Goal: Task Accomplishment & Management: Manage account settings

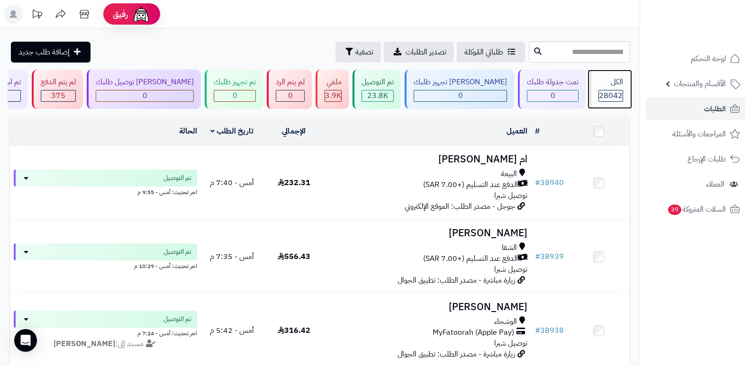
click at [608, 91] on span "28042" at bounding box center [611, 95] width 24 height 11
click at [81, 14] on icon at bounding box center [84, 14] width 19 height 19
click at [619, 92] on span "28042" at bounding box center [611, 95] width 24 height 11
click at [611, 81] on div "الكل" at bounding box center [611, 82] width 25 height 11
click at [619, 77] on div "الكل" at bounding box center [611, 82] width 25 height 11
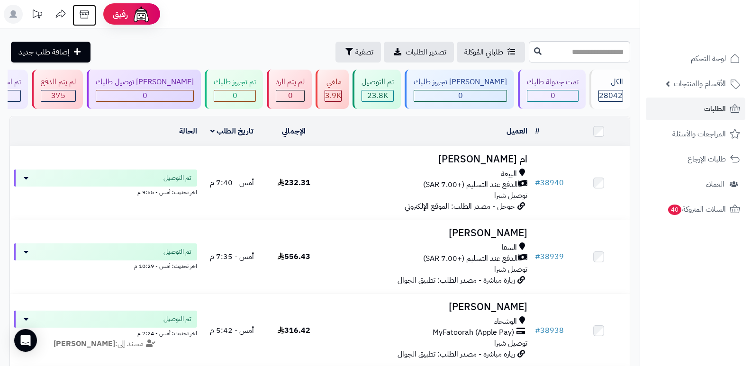
click at [82, 11] on icon at bounding box center [84, 14] width 19 height 19
click at [604, 82] on div "الكل" at bounding box center [611, 82] width 25 height 11
click at [601, 87] on div "الكل" at bounding box center [611, 82] width 25 height 11
click at [622, 75] on div "الكل 28042" at bounding box center [610, 89] width 41 height 39
click at [610, 88] on div "الكل 28042" at bounding box center [610, 89] width 41 height 39
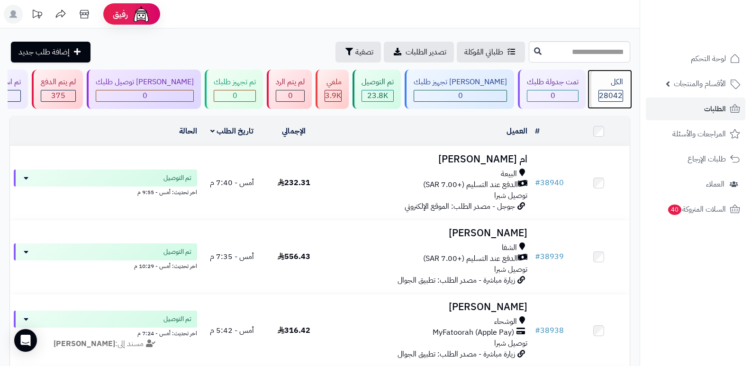
click at [599, 91] on span "28042" at bounding box center [611, 95] width 24 height 11
click at [610, 84] on div "الكل" at bounding box center [611, 82] width 25 height 11
click at [615, 78] on div "الكل" at bounding box center [611, 82] width 25 height 11
click at [619, 86] on div "الكل" at bounding box center [611, 82] width 25 height 11
click at [614, 88] on div "الكل 28042" at bounding box center [610, 89] width 41 height 39
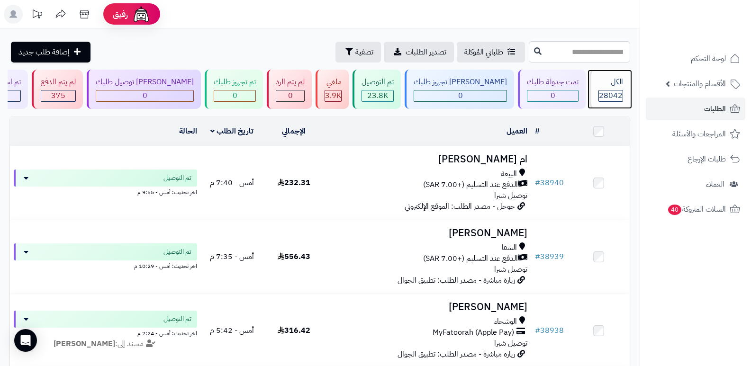
click at [615, 93] on span "28042" at bounding box center [611, 95] width 24 height 11
click at [603, 90] on span "28042" at bounding box center [611, 95] width 24 height 11
click at [612, 94] on span "28042" at bounding box center [611, 95] width 24 height 11
click at [613, 101] on div "28042" at bounding box center [611, 96] width 25 height 12
click at [603, 87] on div "الكل" at bounding box center [611, 82] width 25 height 11
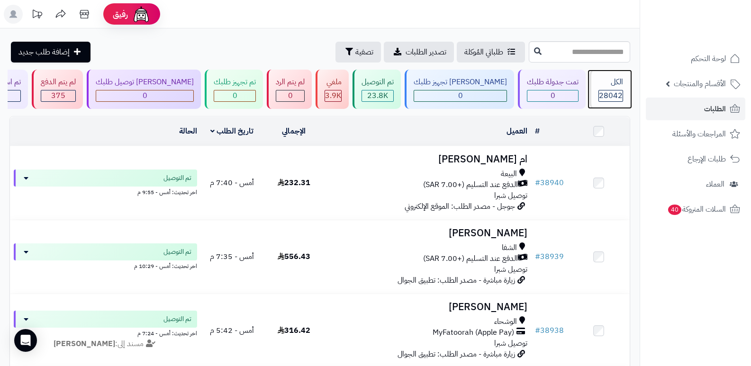
click at [612, 84] on div "الكل" at bounding box center [611, 82] width 25 height 11
click at [608, 94] on span "28042" at bounding box center [611, 95] width 24 height 11
click at [612, 77] on div "الكل" at bounding box center [611, 82] width 25 height 11
click at [608, 100] on span "28042" at bounding box center [611, 95] width 24 height 11
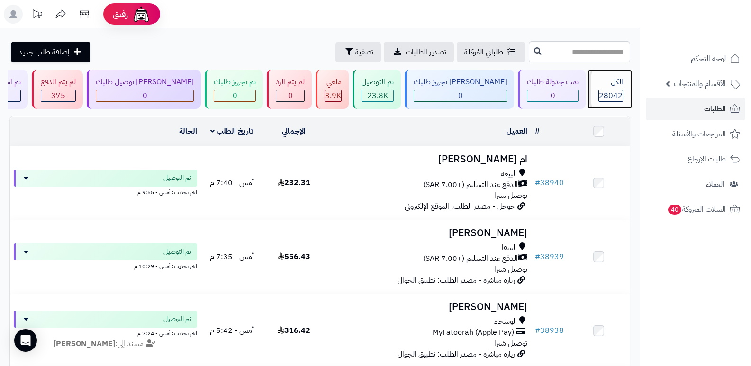
click at [617, 89] on div "الكل 28042" at bounding box center [610, 89] width 41 height 39
click at [611, 82] on div "الكل" at bounding box center [611, 82] width 25 height 11
click at [604, 97] on span "28042" at bounding box center [611, 95] width 24 height 11
click at [610, 93] on span "28042" at bounding box center [611, 95] width 24 height 11
click at [607, 94] on span "28042" at bounding box center [611, 95] width 24 height 11
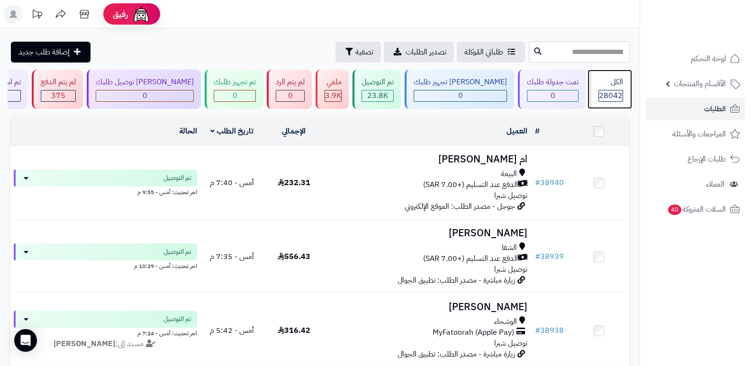
click at [607, 94] on span "28042" at bounding box center [611, 95] width 24 height 11
click at [612, 91] on span "28042" at bounding box center [611, 95] width 24 height 11
click at [611, 89] on div "الكل 28042" at bounding box center [610, 89] width 41 height 39
click at [604, 81] on div "الكل" at bounding box center [611, 82] width 25 height 11
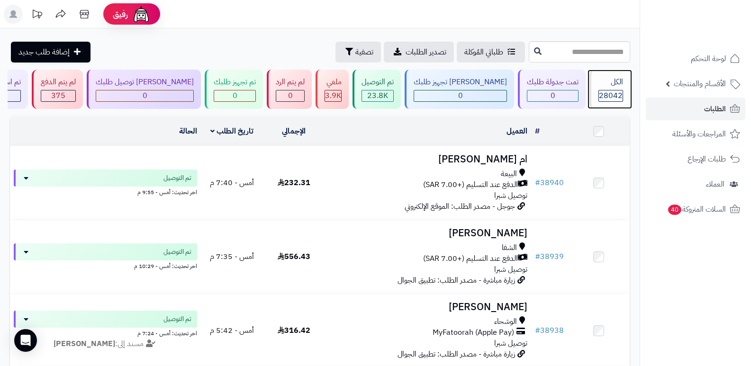
click at [599, 85] on div "الكل" at bounding box center [611, 82] width 25 height 11
click at [611, 88] on div "الكل 28042" at bounding box center [610, 89] width 41 height 39
click at [607, 89] on div "الكل 28042" at bounding box center [610, 89] width 41 height 39
click at [613, 101] on span "28042" at bounding box center [611, 95] width 24 height 11
click at [620, 87] on div "الكل" at bounding box center [611, 82] width 25 height 11
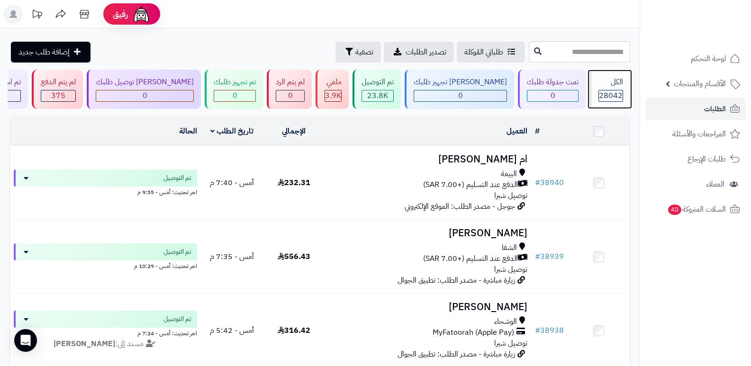
click at [601, 79] on div "الكل" at bounding box center [611, 82] width 25 height 11
click at [423, 10] on header "رفيق ! الطلبات معالجة مكتمل إرجاع المنتجات العملاء المتواجدون الان 28772 عملاء …" at bounding box center [375, 14] width 751 height 28
click at [608, 89] on div "الكل 28042" at bounding box center [610, 89] width 41 height 39
click at [609, 92] on span "28042" at bounding box center [611, 95] width 24 height 11
click at [604, 90] on span "28042" at bounding box center [611, 95] width 24 height 11
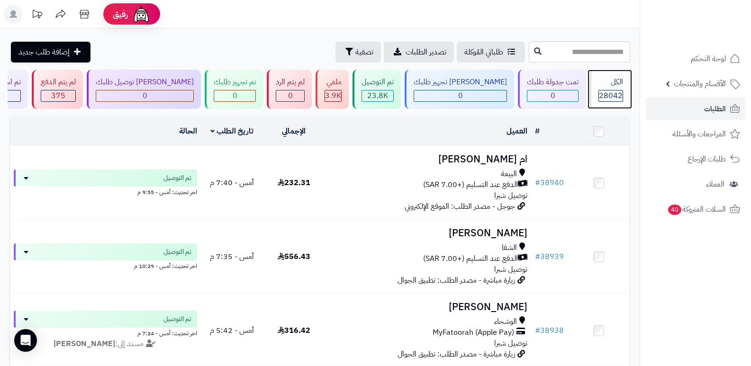
click at [618, 89] on div "الكل 28042" at bounding box center [610, 89] width 41 height 39
click at [610, 87] on div "الكل" at bounding box center [611, 82] width 25 height 11
click at [609, 79] on div "الكل" at bounding box center [611, 82] width 25 height 11
click at [612, 91] on span "28042" at bounding box center [611, 95] width 24 height 11
click at [608, 82] on div "الكل" at bounding box center [611, 82] width 25 height 11
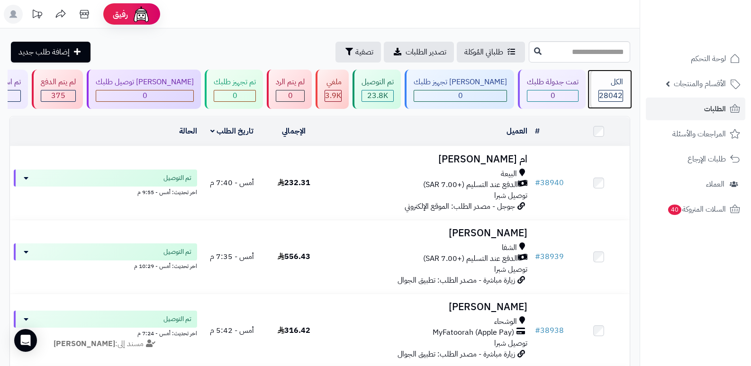
click at [627, 87] on div "الكل 28042" at bounding box center [610, 89] width 41 height 39
click at [625, 86] on div "الكل 28042" at bounding box center [610, 89] width 41 height 39
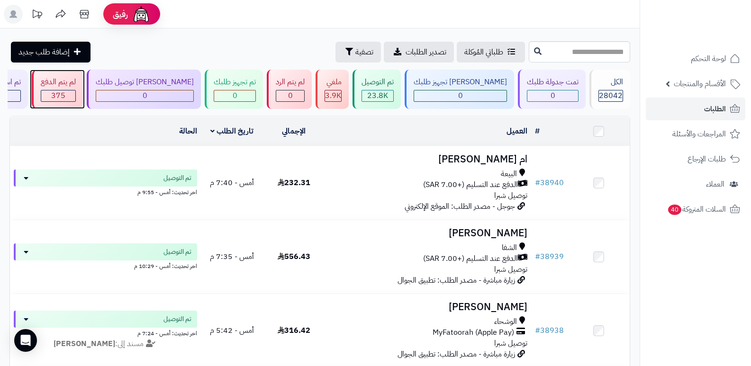
click at [83, 89] on div "لم يتم الدفع 375" at bounding box center [57, 89] width 51 height 39
click at [83, 102] on div "لم يتم الدفع 375" at bounding box center [57, 89] width 51 height 39
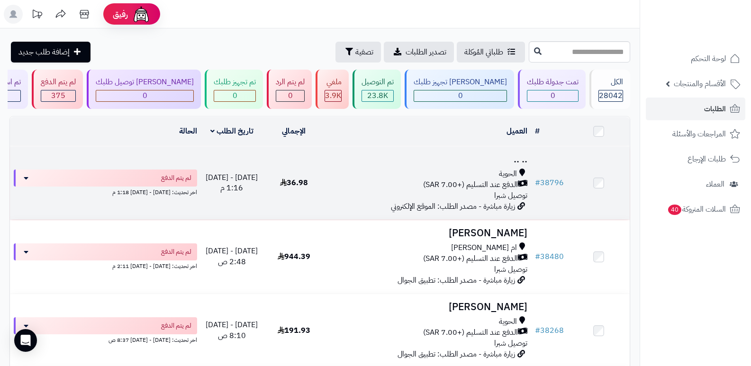
click at [520, 160] on h3 ".. .." at bounding box center [428, 159] width 199 height 11
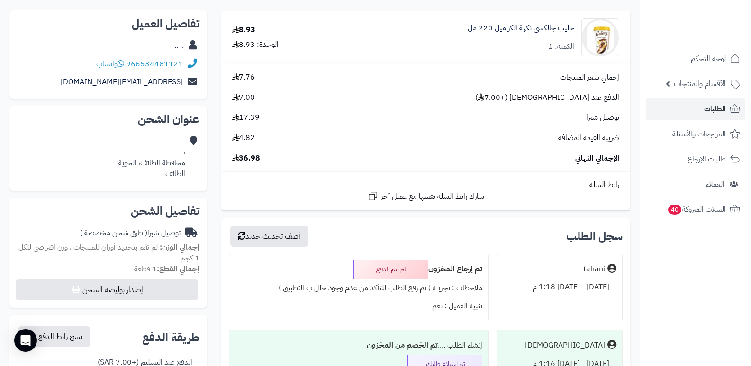
scroll to position [142, 0]
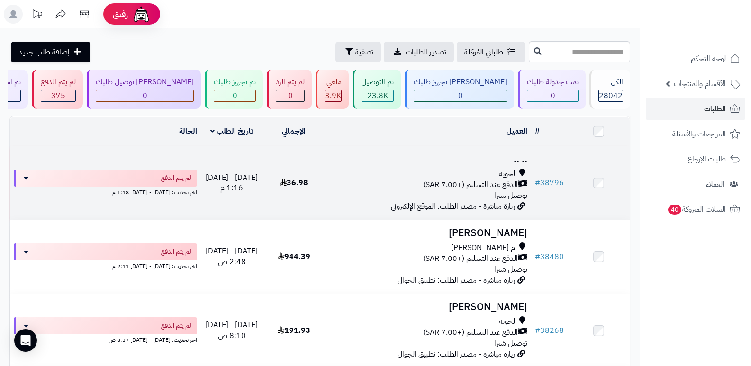
click at [513, 161] on h3 ".. .." at bounding box center [428, 159] width 199 height 11
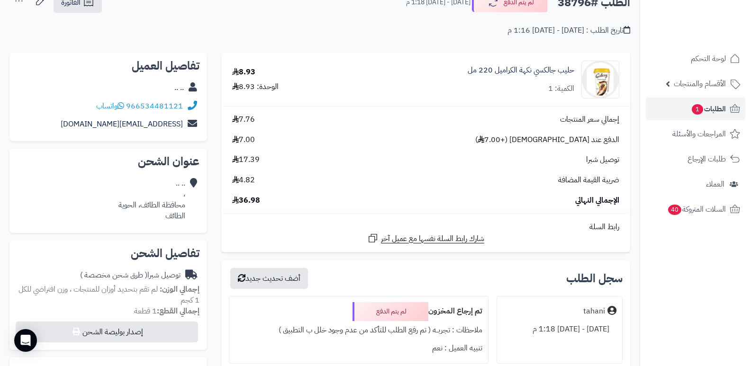
scroll to position [190, 0]
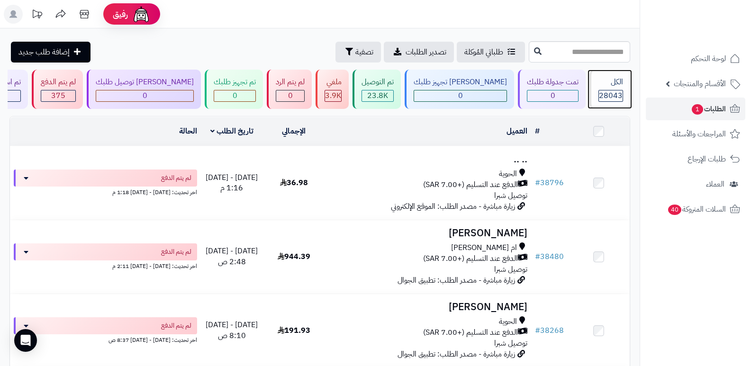
click at [599, 91] on span "28043" at bounding box center [611, 95] width 24 height 11
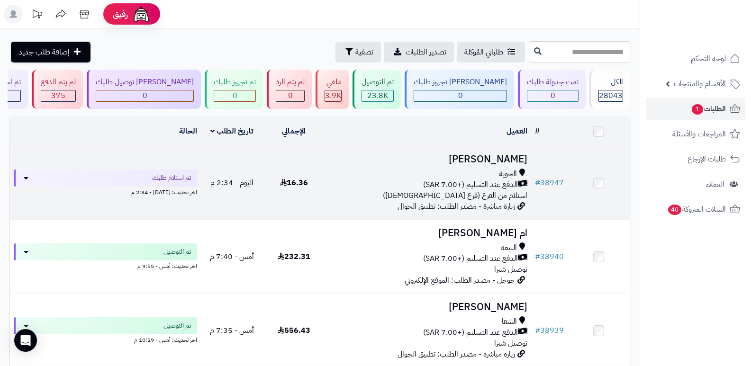
click at [508, 156] on h3 "[PERSON_NAME]" at bounding box center [428, 159] width 199 height 11
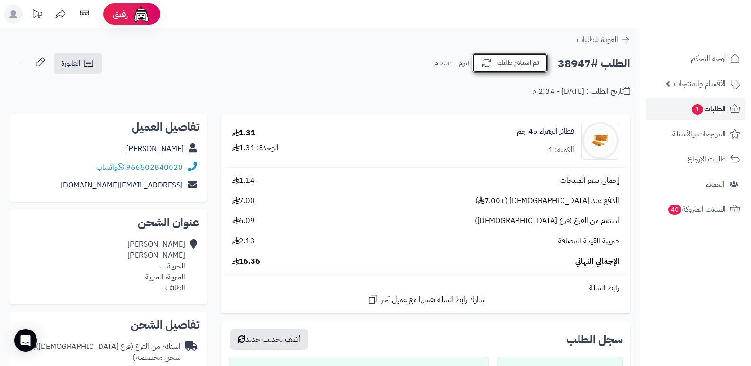
click at [502, 66] on button "تم استلام طلبك" at bounding box center [510, 63] width 76 height 20
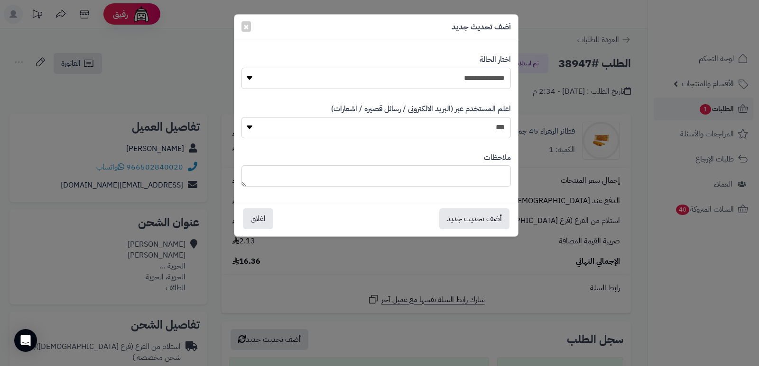
click at [484, 84] on select "**********" at bounding box center [375, 78] width 269 height 21
select select "*"
click at [241, 68] on select "**********" at bounding box center [375, 78] width 269 height 21
click at [498, 184] on textarea at bounding box center [375, 175] width 269 height 21
click at [419, 180] on textarea "**********" at bounding box center [375, 175] width 269 height 21
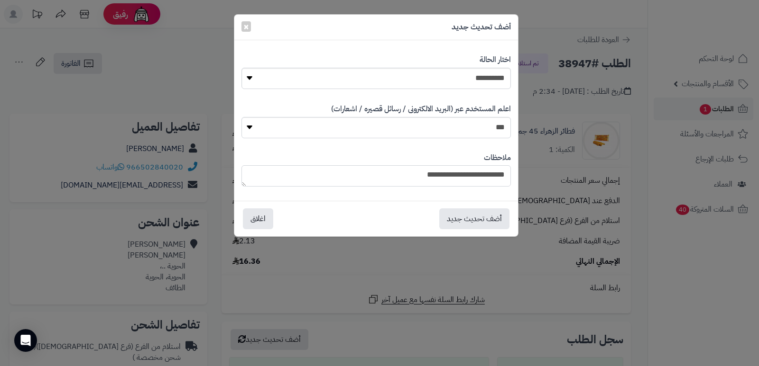
type textarea "**********"
click at [484, 72] on select "**********" at bounding box center [375, 78] width 269 height 21
select select "**"
click at [241, 68] on select "**********" at bounding box center [375, 78] width 269 height 21
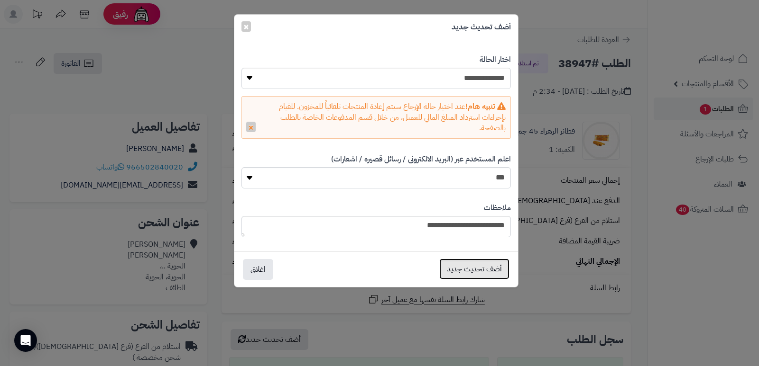
click at [474, 272] on button "أضف تحديث جديد" at bounding box center [474, 269] width 70 height 21
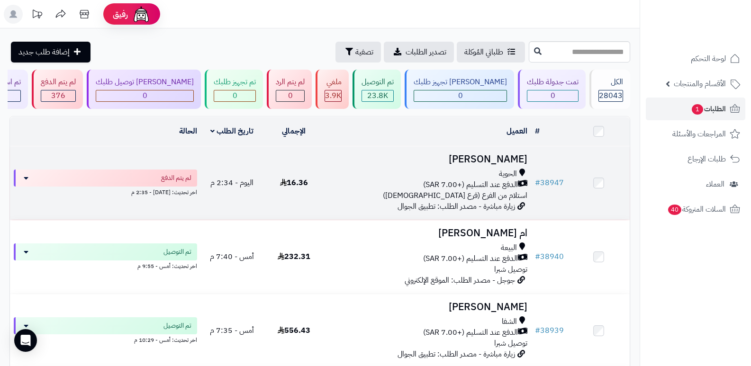
click at [481, 159] on h3 "[PERSON_NAME]" at bounding box center [428, 159] width 199 height 11
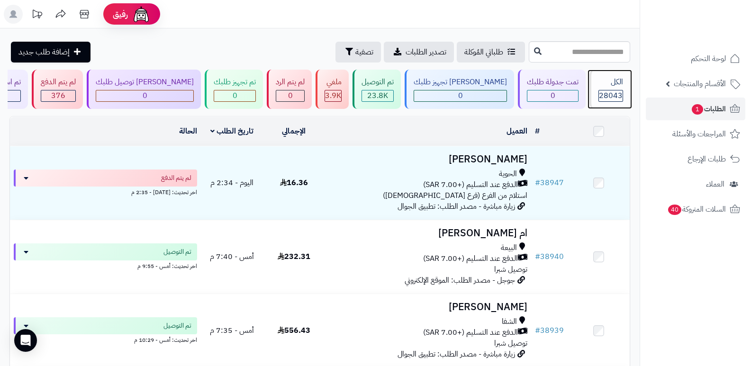
click at [602, 87] on div "الكل" at bounding box center [611, 82] width 25 height 11
click at [616, 91] on span "28043" at bounding box center [611, 95] width 24 height 11
click at [608, 86] on div "الكل" at bounding box center [611, 82] width 25 height 11
click at [603, 85] on div "الكل" at bounding box center [611, 82] width 25 height 11
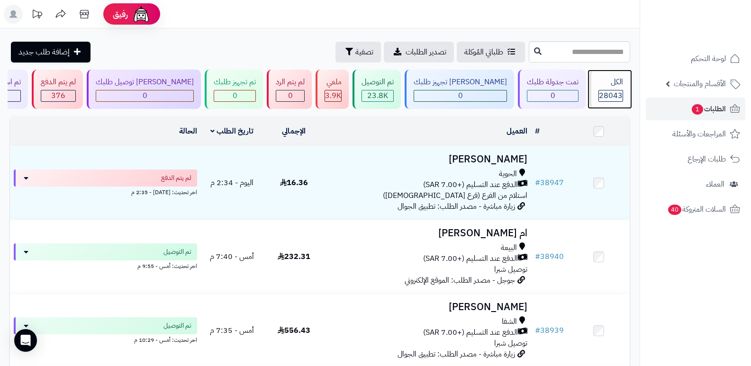
click at [611, 88] on div "الكل 28043" at bounding box center [610, 89] width 41 height 39
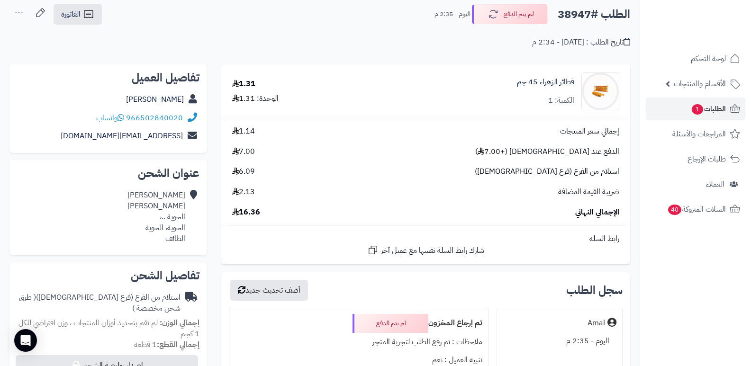
scroll to position [237, 0]
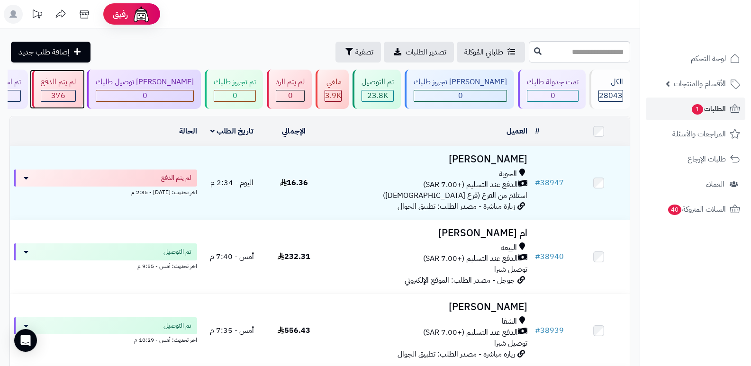
click at [76, 87] on div "لم يتم الدفع" at bounding box center [58, 82] width 35 height 11
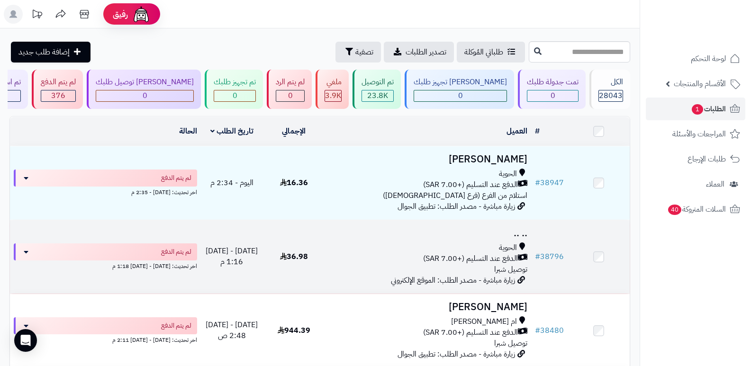
click at [516, 228] on h3 ".. .." at bounding box center [428, 233] width 199 height 11
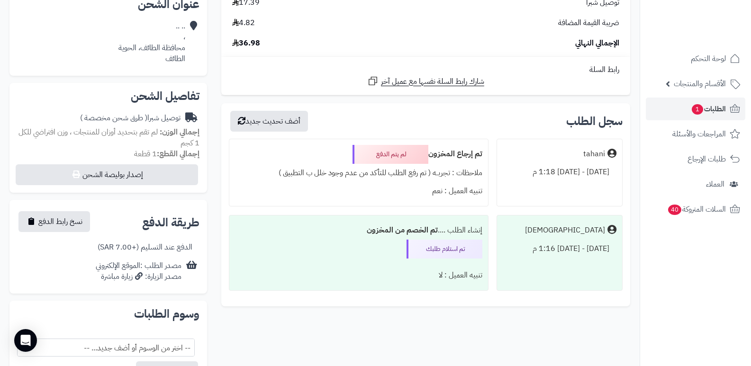
scroll to position [237, 0]
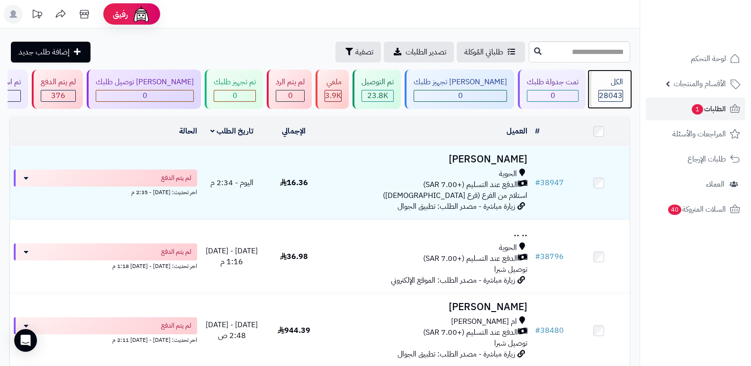
click at [612, 87] on div "الكل" at bounding box center [611, 82] width 25 height 11
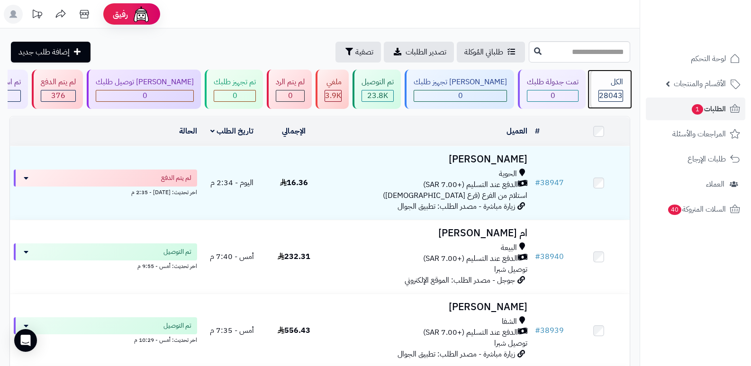
click at [608, 91] on span "28043" at bounding box center [611, 95] width 24 height 11
click at [619, 93] on span "28043" at bounding box center [611, 95] width 24 height 11
click at [620, 83] on div "الكل" at bounding box center [611, 82] width 25 height 11
click at [612, 93] on span "28043" at bounding box center [611, 95] width 24 height 11
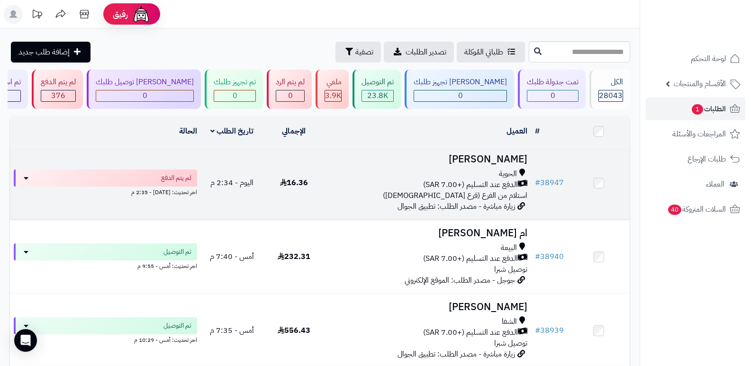
click at [493, 161] on h3 "سليمان المطيري" at bounding box center [428, 159] width 199 height 11
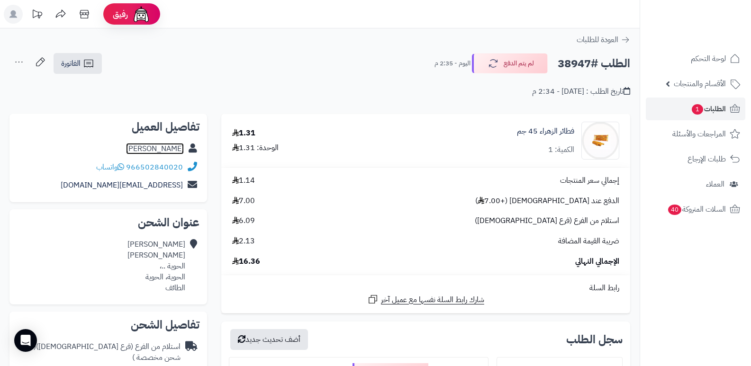
click at [164, 146] on link "[PERSON_NAME]" at bounding box center [155, 148] width 58 height 11
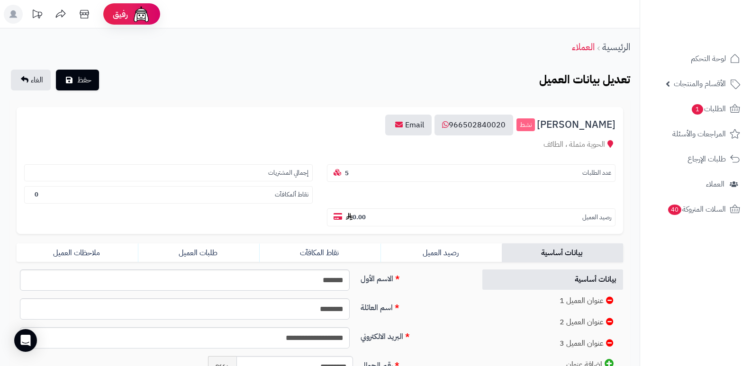
scroll to position [95, 0]
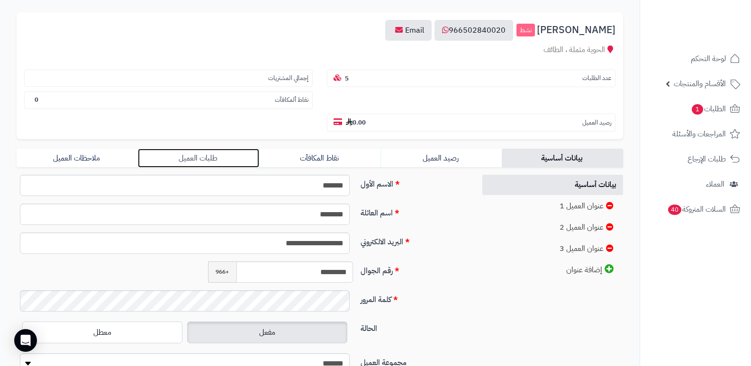
click at [198, 157] on link "طلبات العميل" at bounding box center [198, 158] width 121 height 19
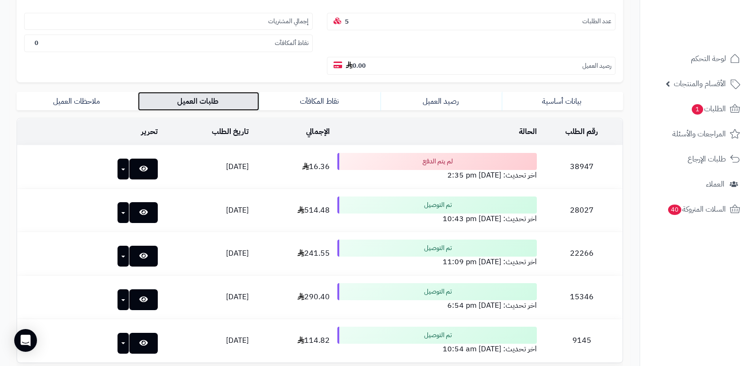
scroll to position [237, 0]
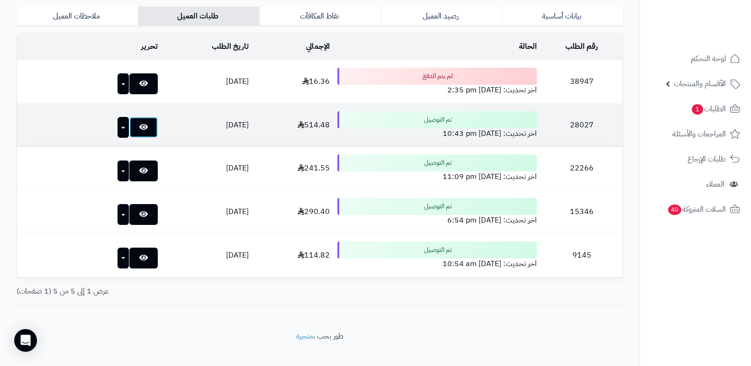
click at [139, 127] on icon at bounding box center [143, 127] width 9 height 8
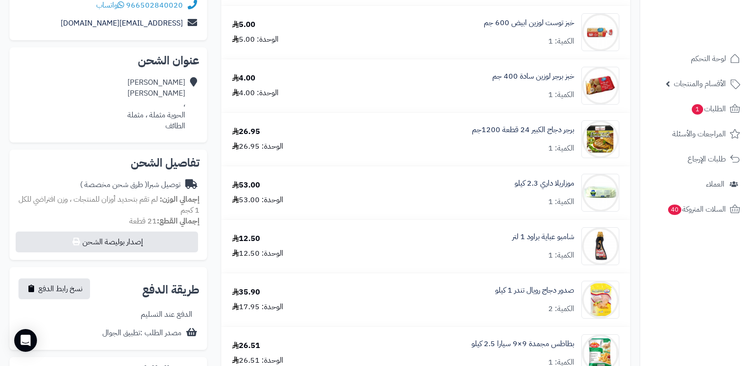
scroll to position [332, 0]
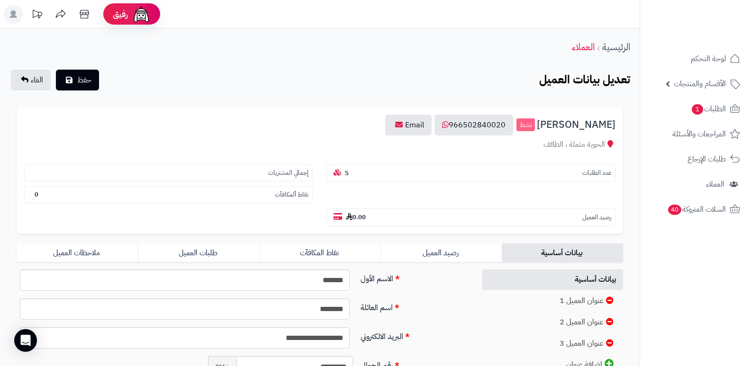
scroll to position [192, 0]
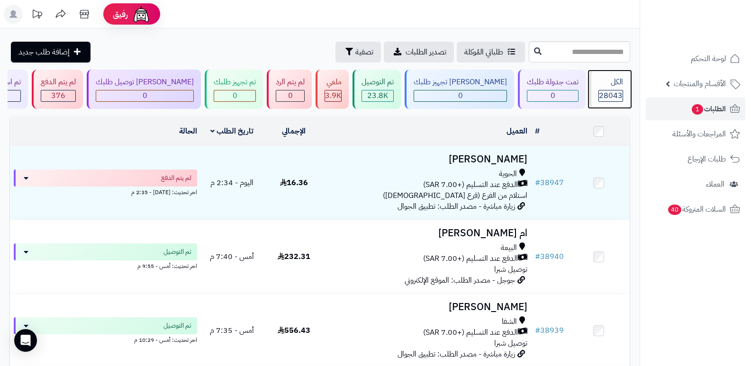
click at [599, 86] on div "الكل" at bounding box center [611, 82] width 25 height 11
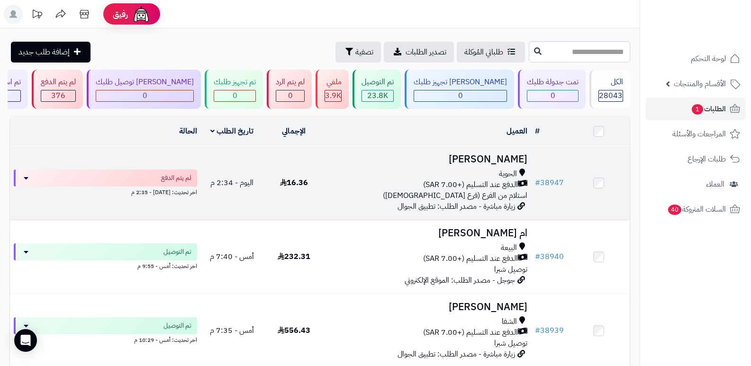
click at [526, 164] on h3 "[PERSON_NAME]" at bounding box center [428, 159] width 199 height 11
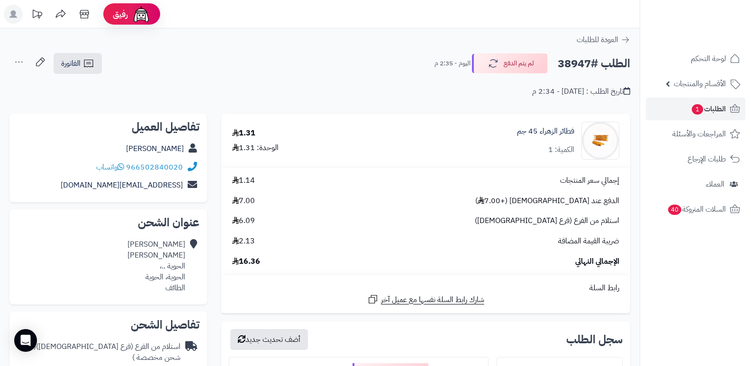
scroll to position [190, 0]
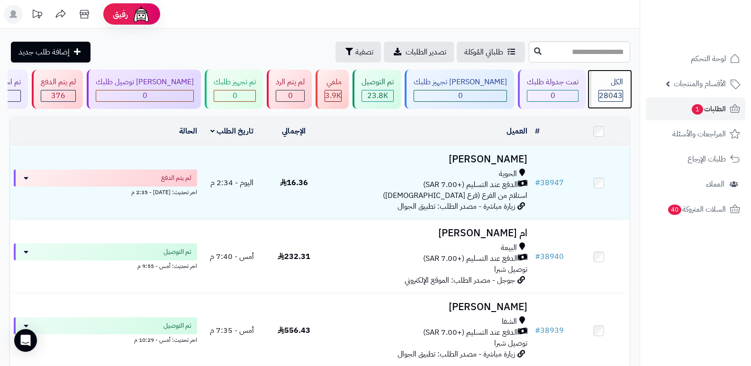
click at [606, 84] on div "الكل" at bounding box center [611, 82] width 25 height 11
click at [686, 115] on link "الطلبات 1" at bounding box center [696, 109] width 100 height 23
click at [85, 18] on icon at bounding box center [84, 14] width 19 height 19
click at [607, 88] on div "الكل 28043" at bounding box center [610, 89] width 41 height 39
click at [84, 18] on icon at bounding box center [84, 14] width 19 height 19
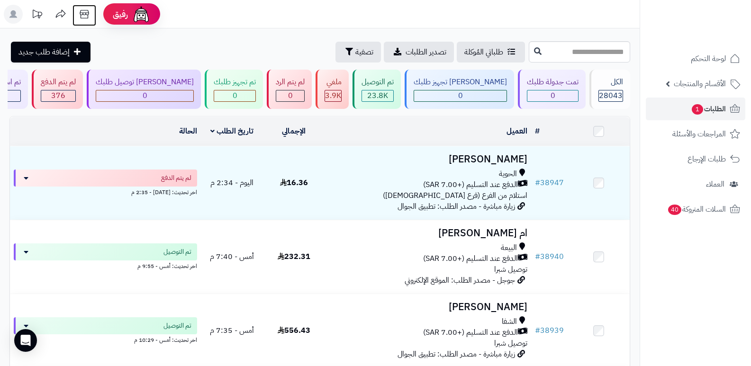
click at [79, 14] on icon at bounding box center [84, 14] width 19 height 19
click at [604, 87] on div "الكل" at bounding box center [611, 82] width 25 height 11
click at [602, 99] on span "28043" at bounding box center [611, 95] width 24 height 11
click at [615, 89] on div "الكل 28043" at bounding box center [610, 89] width 41 height 39
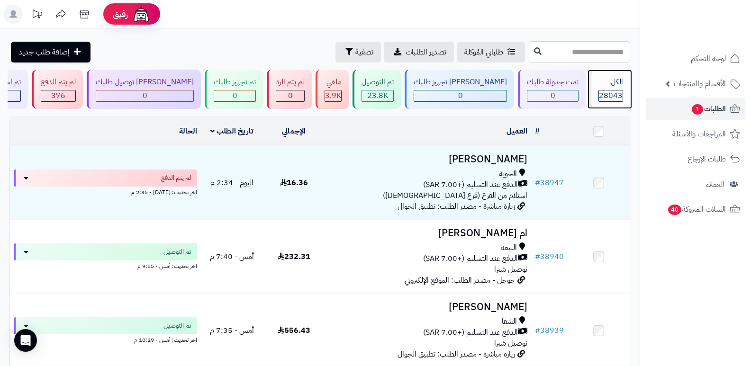
click at [615, 88] on div "الكل 28043" at bounding box center [610, 89] width 41 height 39
click at [602, 96] on span "28043" at bounding box center [611, 95] width 24 height 11
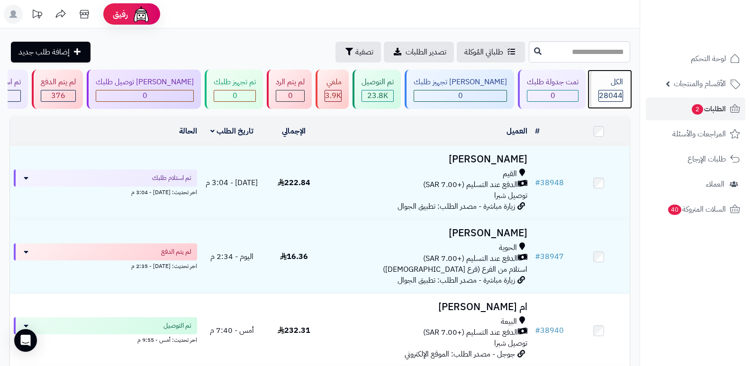
click at [602, 96] on span "28044" at bounding box center [611, 95] width 24 height 11
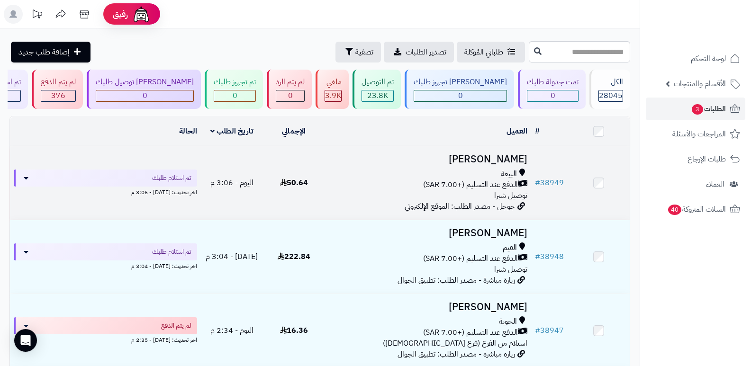
click at [490, 154] on h3 "[PERSON_NAME]" at bounding box center [428, 159] width 199 height 11
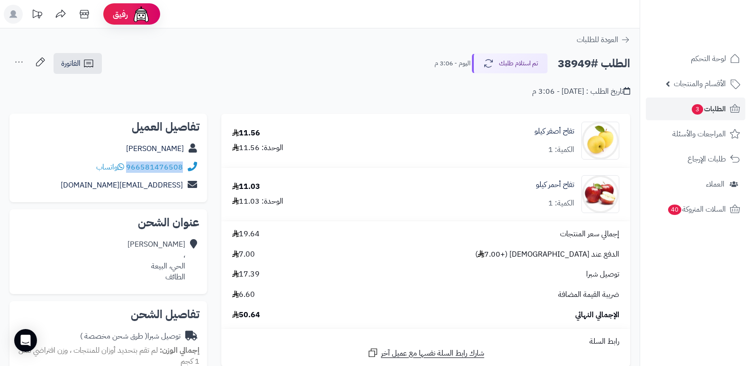
drag, startPoint x: 128, startPoint y: 166, endPoint x: 192, endPoint y: 168, distance: 64.5
click at [192, 168] on div "966581476508 واتساب" at bounding box center [108, 167] width 183 height 18
copy div "966581476508"
click at [141, 145] on link "ABDELHAMID TOUAHRI" at bounding box center [155, 148] width 58 height 11
click at [516, 66] on button "تم استلام طلبك" at bounding box center [510, 63] width 76 height 20
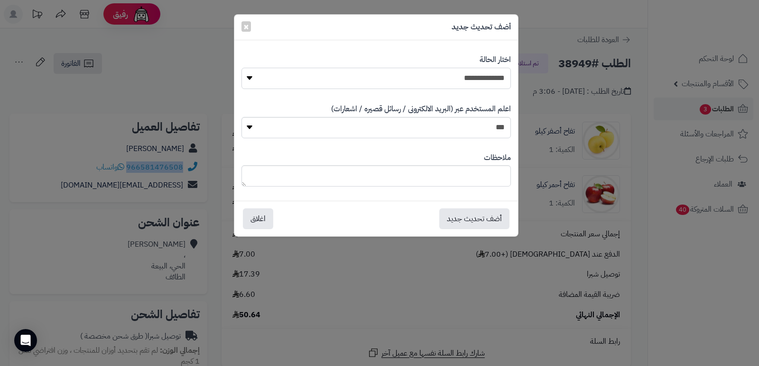
click at [498, 80] on select "**********" at bounding box center [375, 78] width 269 height 21
select select "*"
click at [241, 68] on select "**********" at bounding box center [375, 78] width 269 height 21
click button "أضف تحديث جديد"
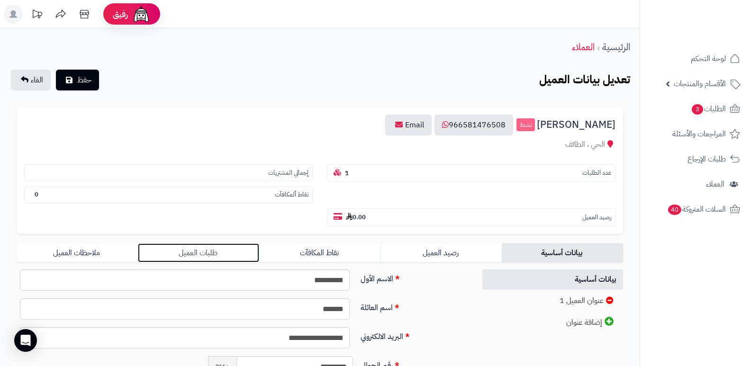
click at [220, 254] on link "طلبات العميل" at bounding box center [198, 253] width 121 height 19
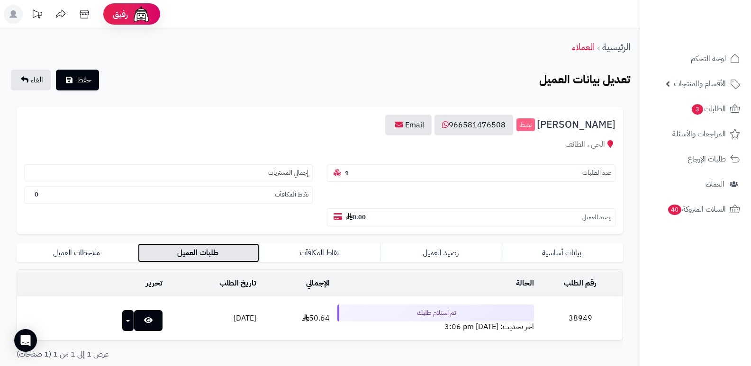
scroll to position [75, 0]
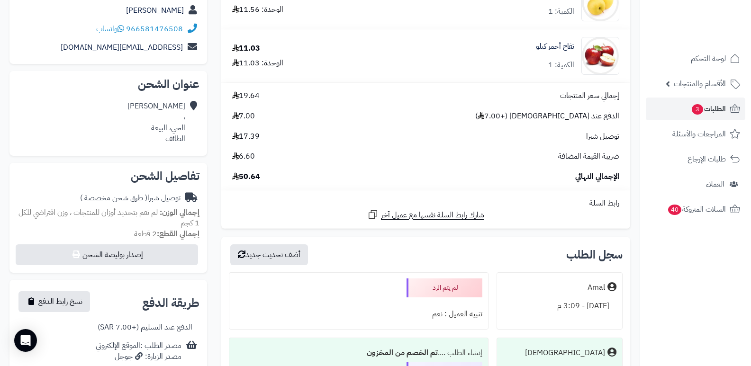
scroll to position [142, 0]
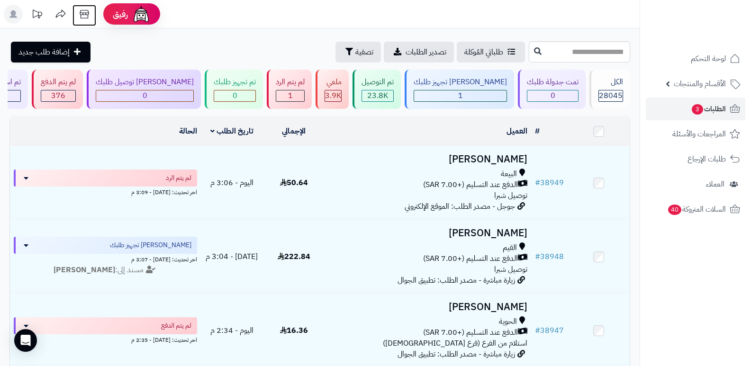
click at [82, 11] on icon at bounding box center [84, 14] width 19 height 19
click at [605, 89] on div "الكل 28045" at bounding box center [610, 89] width 41 height 39
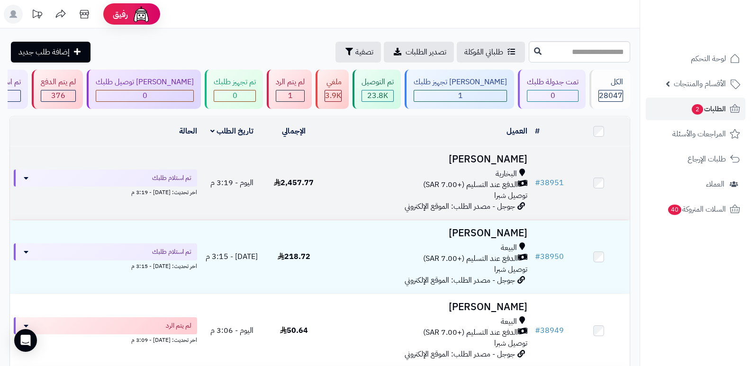
click at [501, 155] on h3 "[PERSON_NAME]" at bounding box center [428, 159] width 199 height 11
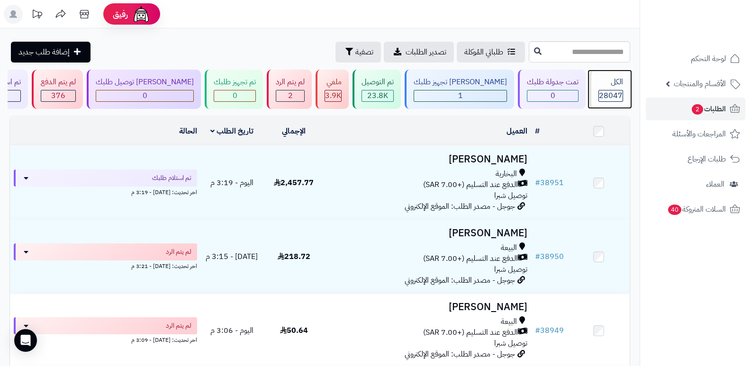
click at [623, 83] on div "الكل" at bounding box center [611, 82] width 25 height 11
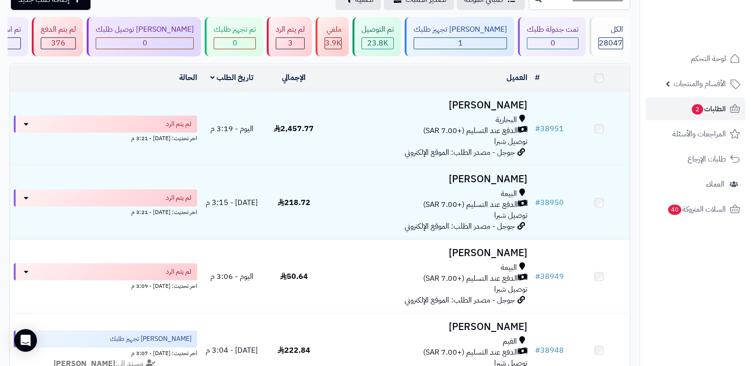
scroll to position [95, 0]
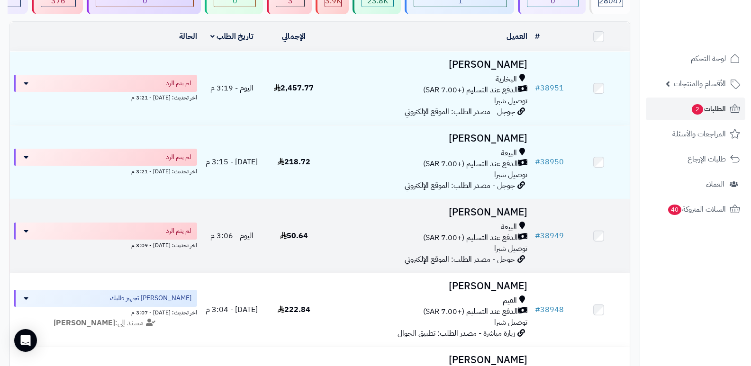
click at [484, 214] on h3 "[PERSON_NAME]" at bounding box center [428, 212] width 199 height 11
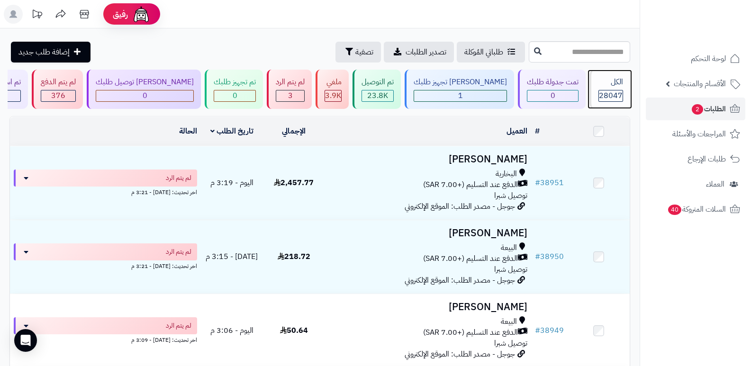
click at [620, 94] on span "28047" at bounding box center [611, 95] width 24 height 11
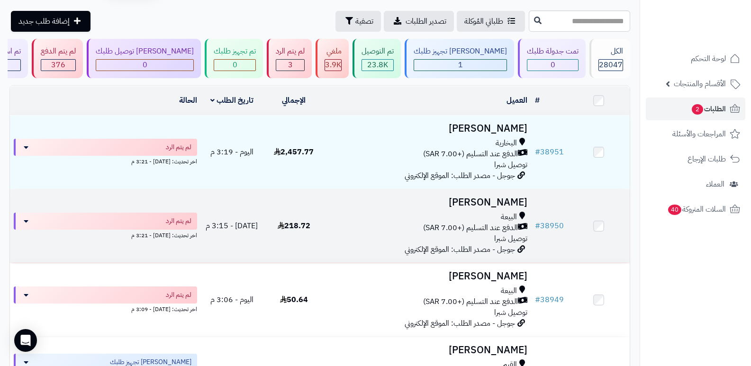
scroll to position [47, 0]
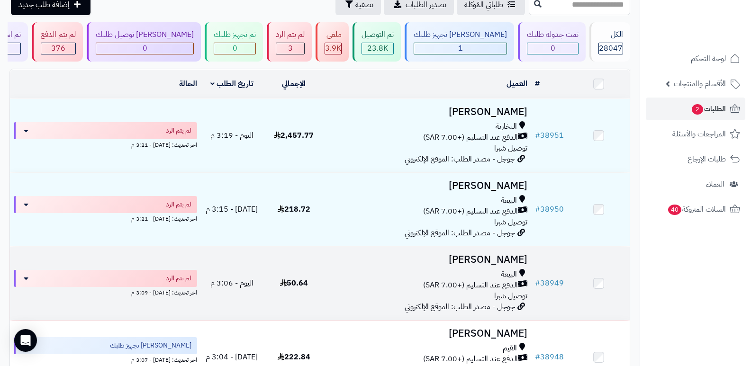
click at [444, 256] on h3 "[PERSON_NAME]" at bounding box center [428, 260] width 199 height 11
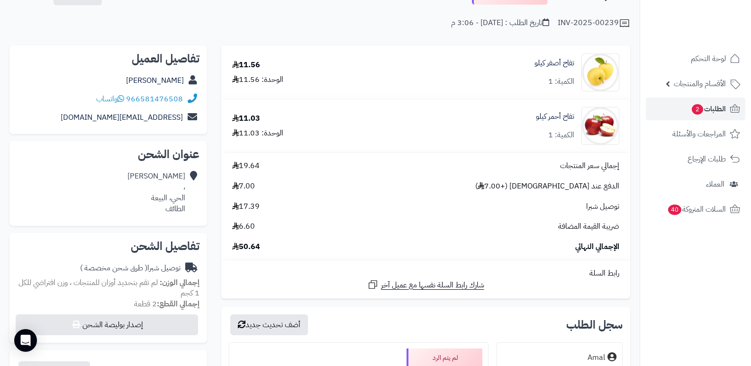
scroll to position [47, 0]
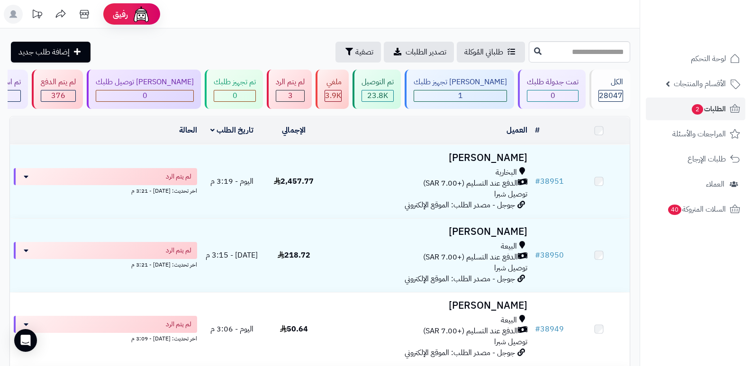
scroll to position [47, 0]
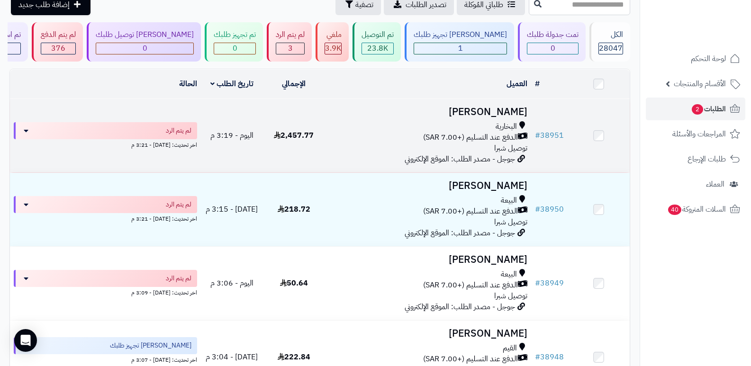
click at [476, 114] on h3 "[PERSON_NAME]" at bounding box center [428, 112] width 199 height 11
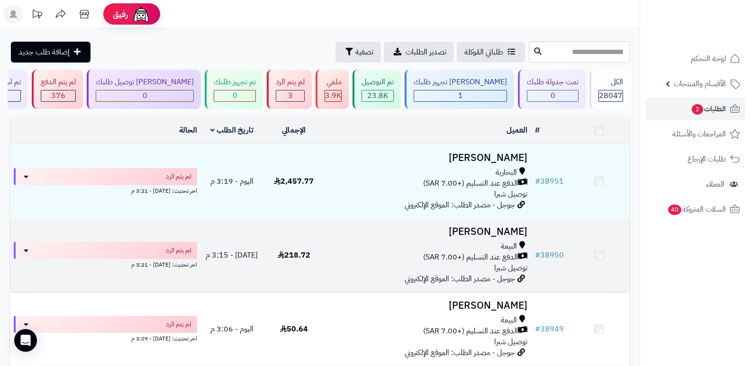
scroll to position [47, 0]
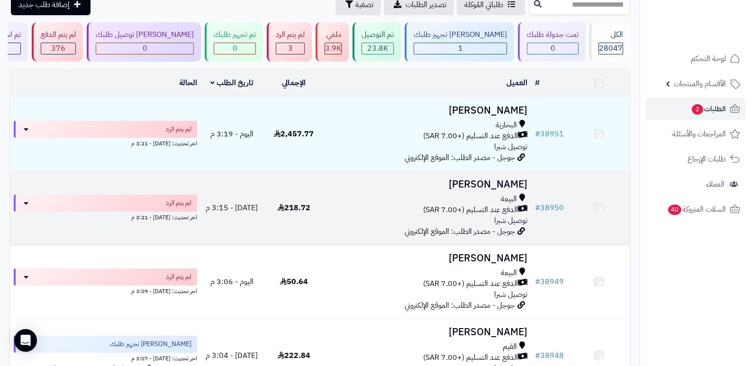
click at [485, 179] on h3 "[PERSON_NAME]" at bounding box center [428, 184] width 199 height 11
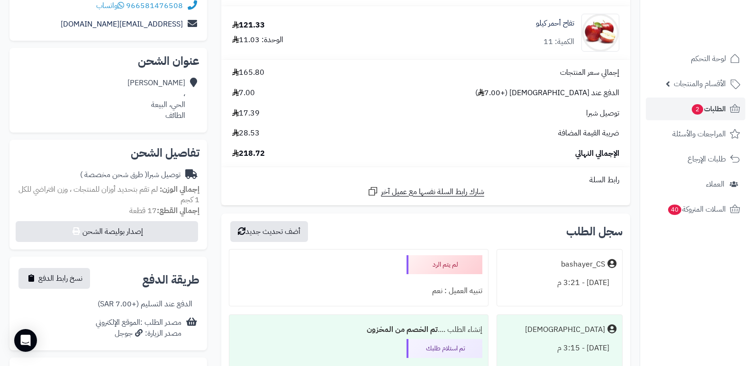
scroll to position [190, 0]
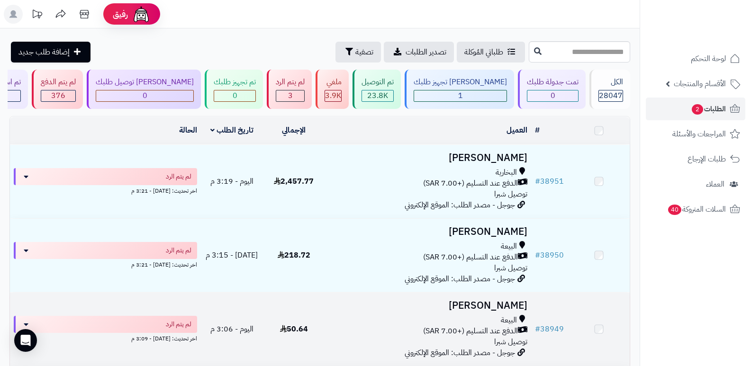
scroll to position [47, 0]
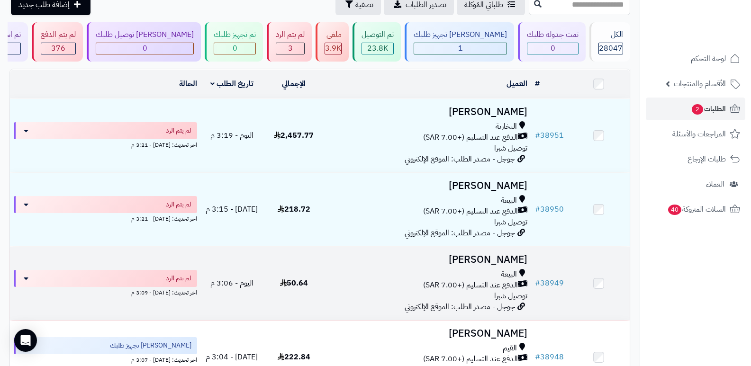
click at [448, 256] on h3 "[PERSON_NAME]" at bounding box center [428, 260] width 199 height 11
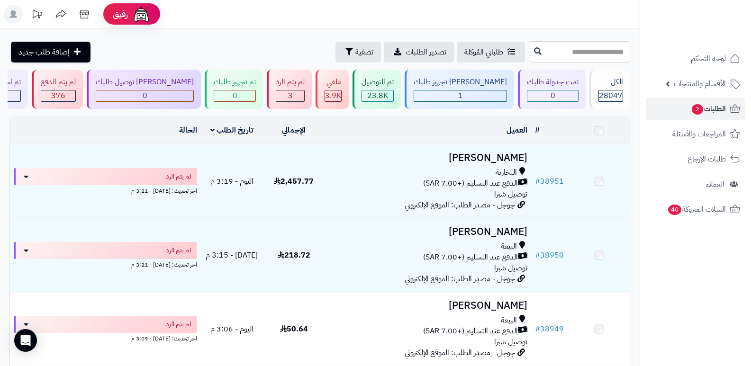
scroll to position [47, 0]
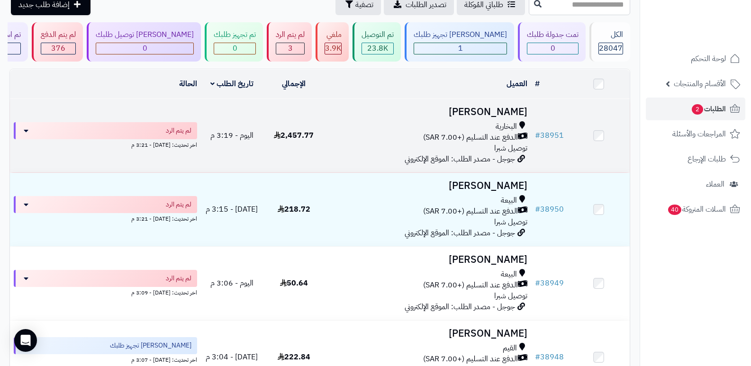
click at [503, 113] on h3 "[PERSON_NAME]" at bounding box center [428, 112] width 199 height 11
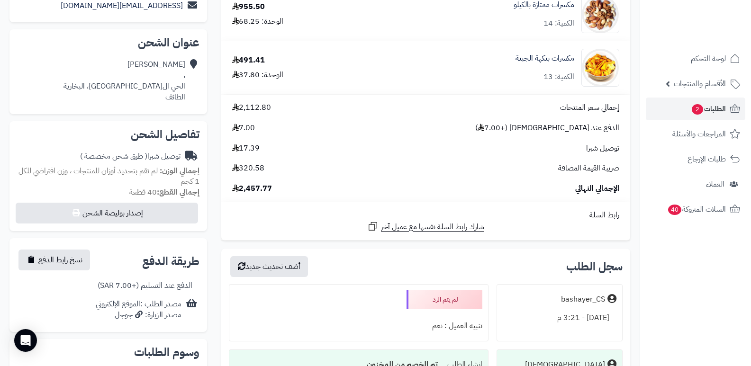
scroll to position [237, 0]
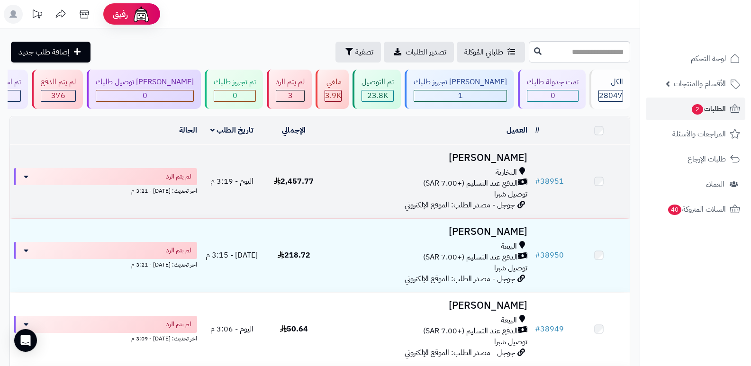
scroll to position [47, 0]
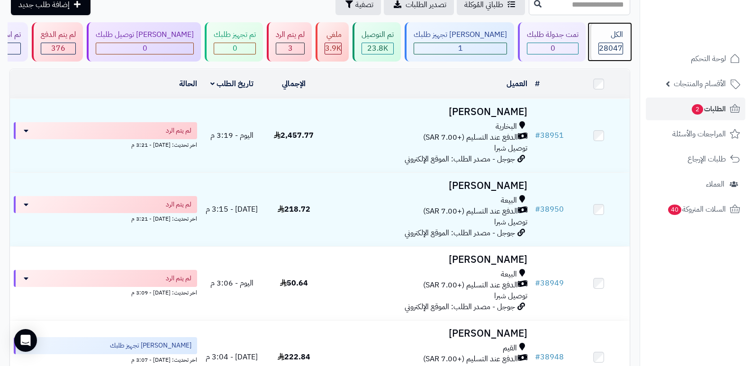
click at [616, 39] on div "الكل" at bounding box center [611, 34] width 25 height 11
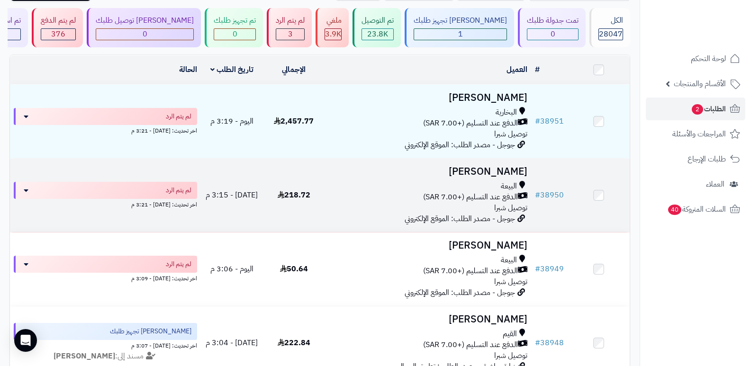
scroll to position [47, 0]
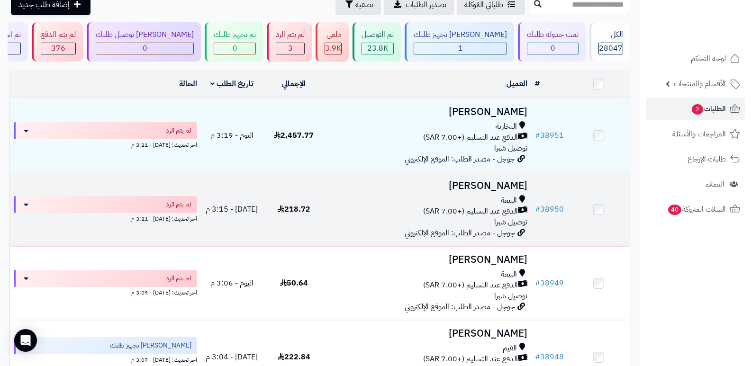
click at [480, 183] on h3 "[PERSON_NAME]" at bounding box center [428, 186] width 199 height 11
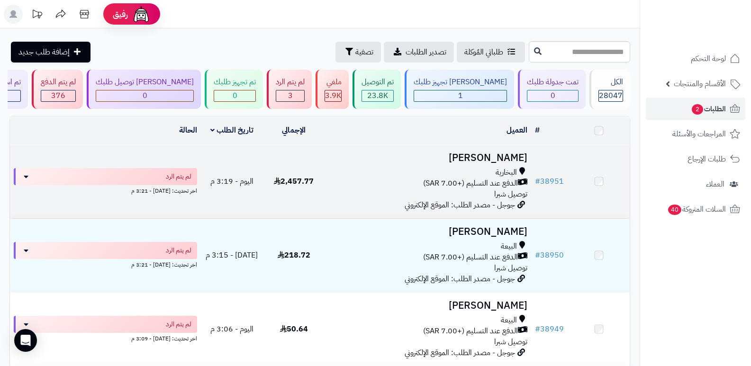
scroll to position [47, 0]
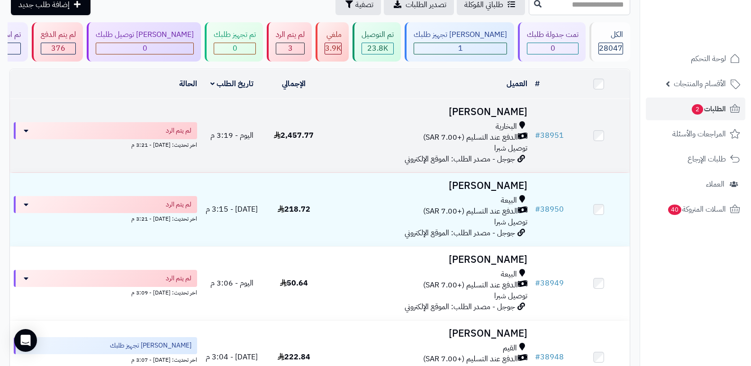
click at [488, 112] on h3 "[PERSON_NAME]" at bounding box center [428, 112] width 199 height 11
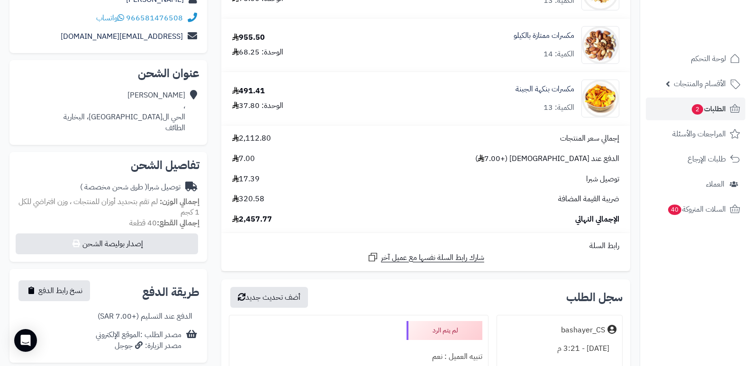
scroll to position [237, 0]
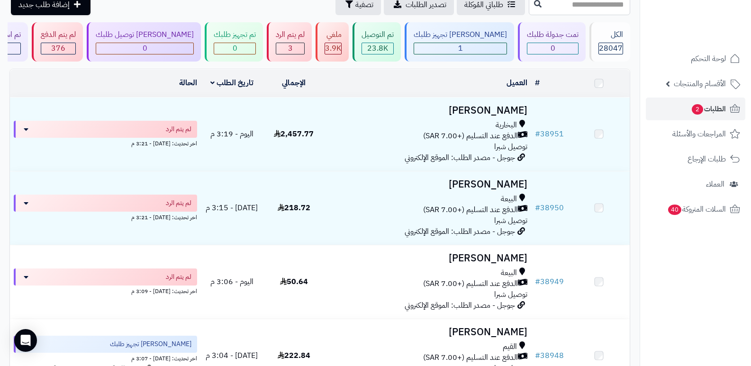
scroll to position [47, 0]
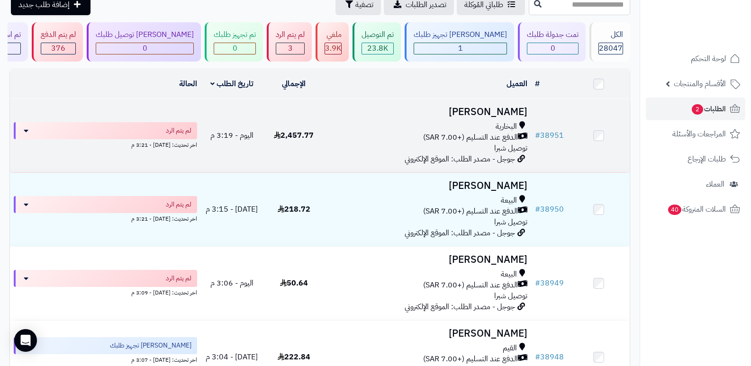
click at [505, 114] on h3 "[PERSON_NAME]" at bounding box center [428, 112] width 199 height 11
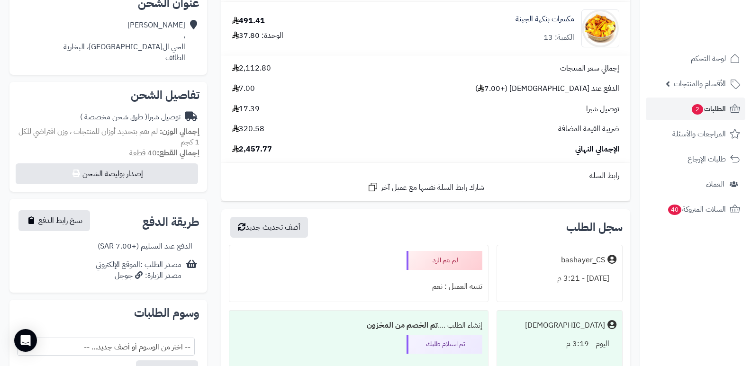
scroll to position [237, 0]
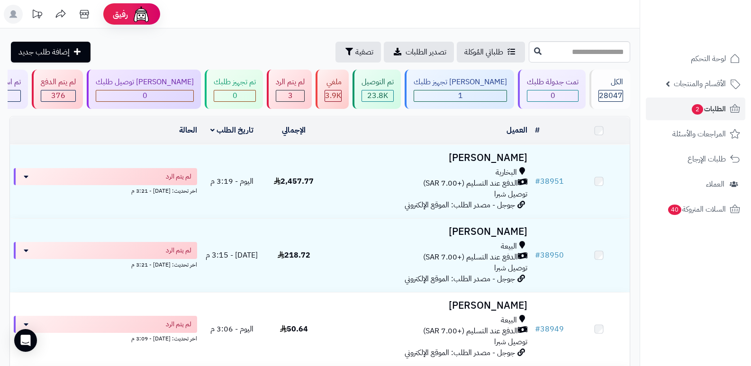
scroll to position [47, 0]
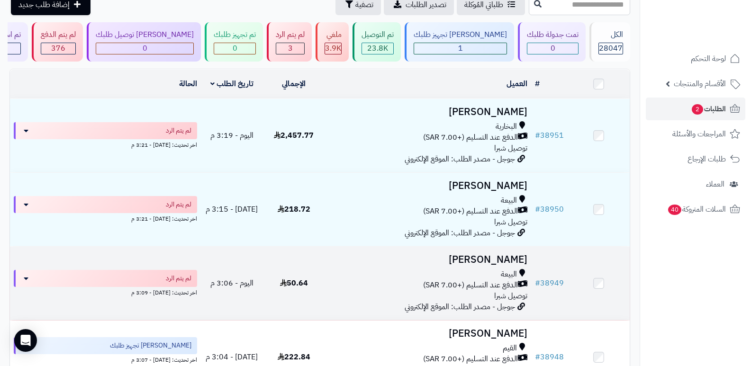
click at [501, 256] on h3 "[PERSON_NAME]" at bounding box center [428, 260] width 199 height 11
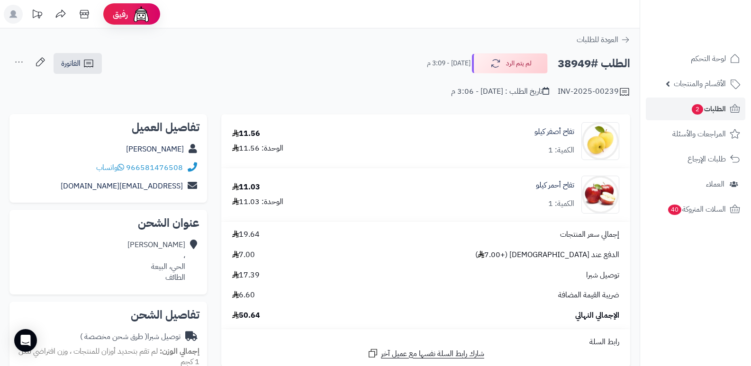
click at [724, 272] on nav "لوحة التحكم الأقسام والمنتجات المنتجات الأقسام الماركات مواصفات المنتجات مواصفا…" at bounding box center [695, 195] width 111 height 366
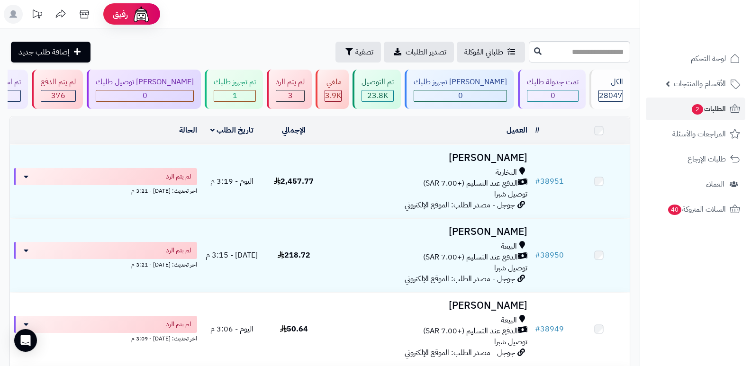
scroll to position [47, 0]
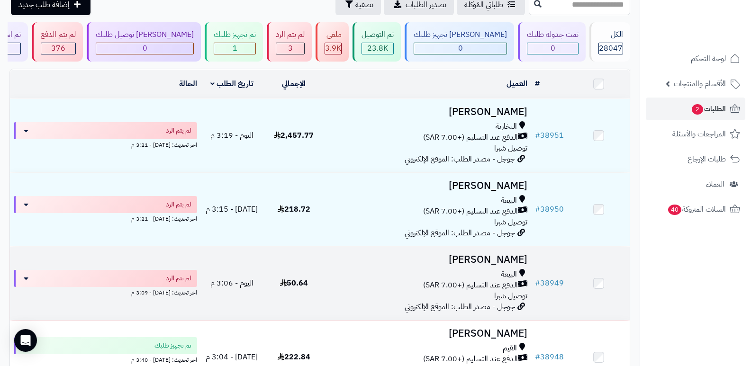
click at [497, 256] on h3 "[PERSON_NAME]" at bounding box center [428, 260] width 199 height 11
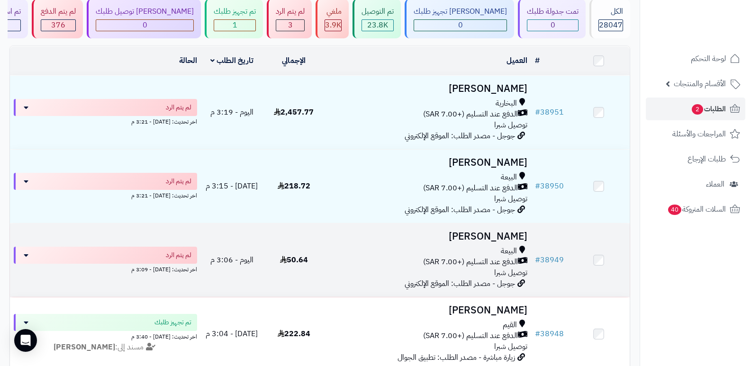
scroll to position [47, 0]
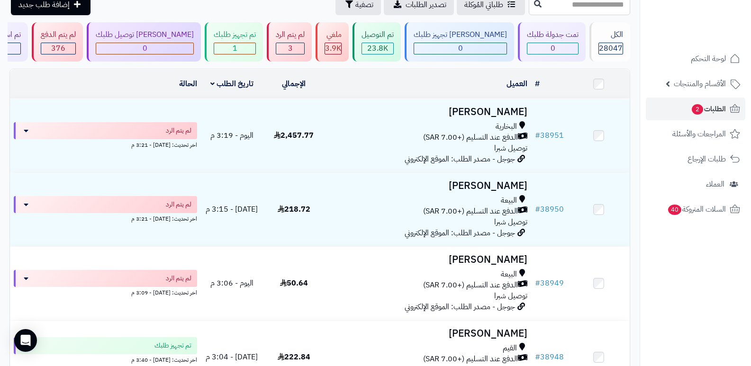
click at [672, 266] on nav "لوحة التحكم الأقسام والمنتجات المنتجات الأقسام الماركات مواصفات المنتجات مواصفا…" at bounding box center [695, 195] width 111 height 366
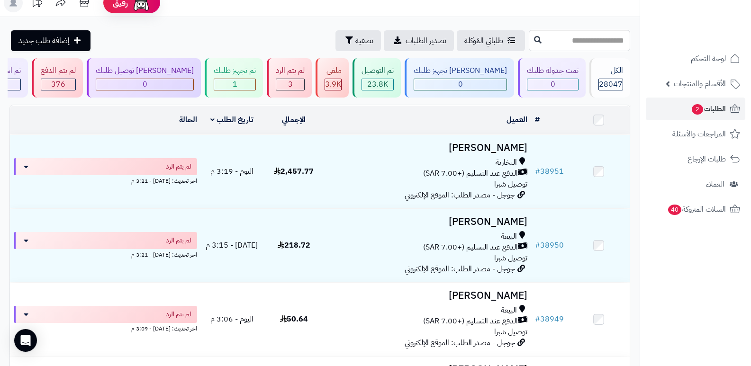
scroll to position [0, 0]
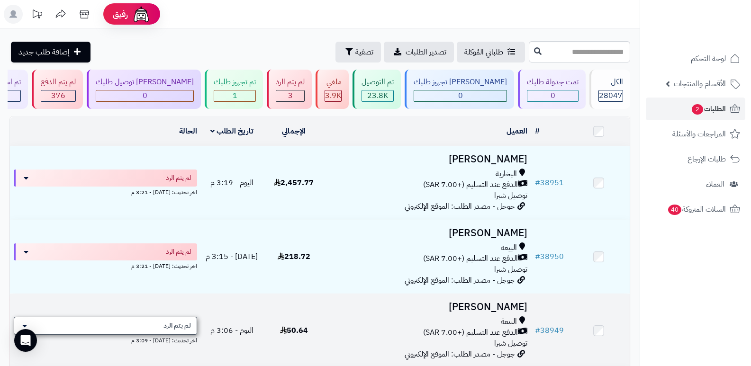
click at [176, 317] on div "لم يتم الرد" at bounding box center [105, 326] width 183 height 18
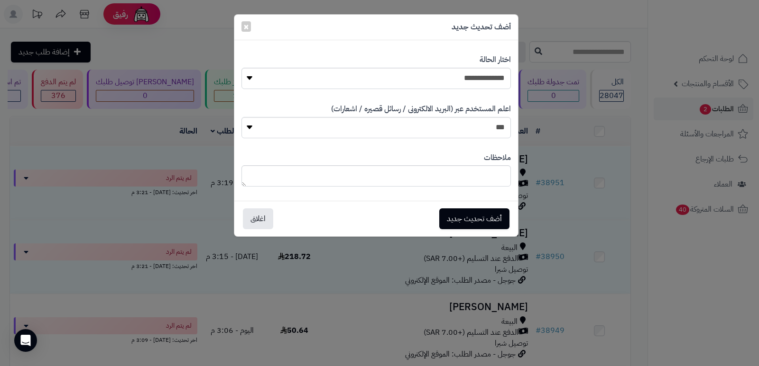
click at [710, 283] on div "**********" at bounding box center [379, 183] width 759 height 366
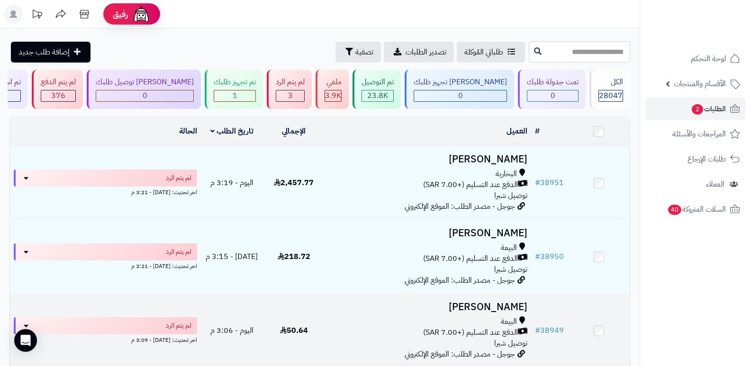
click at [486, 308] on h3 "[PERSON_NAME]" at bounding box center [428, 307] width 199 height 11
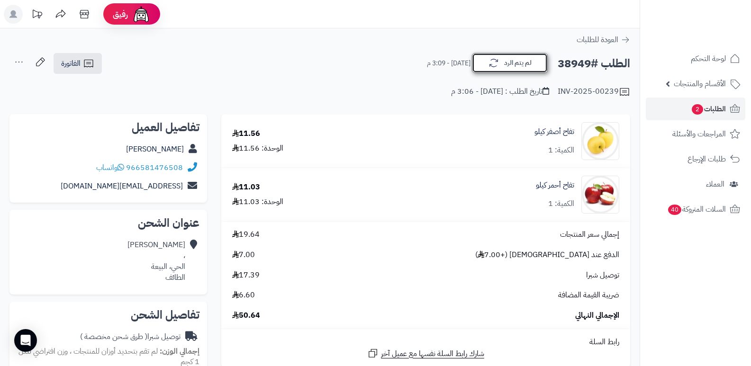
click at [518, 63] on button "لم يتم الرد" at bounding box center [510, 63] width 76 height 20
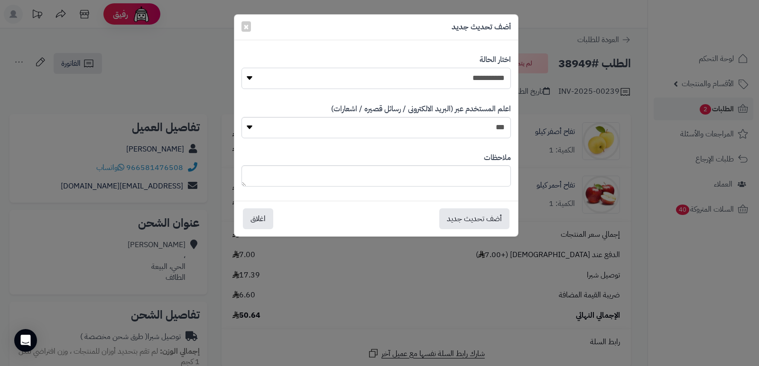
click at [469, 79] on select "**********" at bounding box center [375, 78] width 269 height 21
select select "*"
click at [241, 68] on select "**********" at bounding box center [375, 78] width 269 height 21
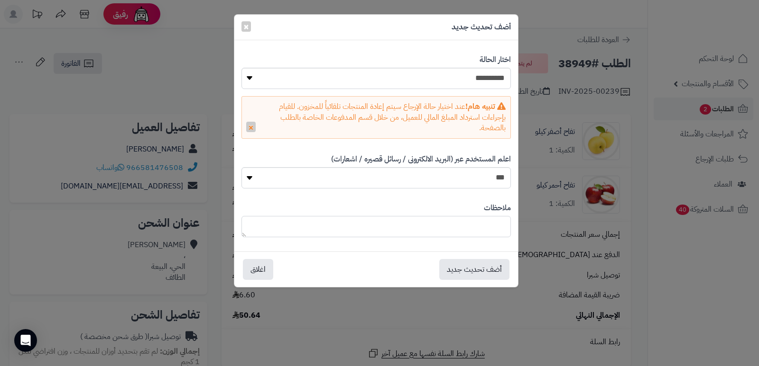
click at [494, 231] on textarea at bounding box center [375, 226] width 269 height 21
type textarea "*"
drag, startPoint x: 441, startPoint y: 225, endPoint x: 524, endPoint y: 232, distance: 83.8
click at [524, 232] on div "**********" at bounding box center [379, 183] width 759 height 366
click at [429, 226] on textarea "**********" at bounding box center [375, 226] width 269 height 21
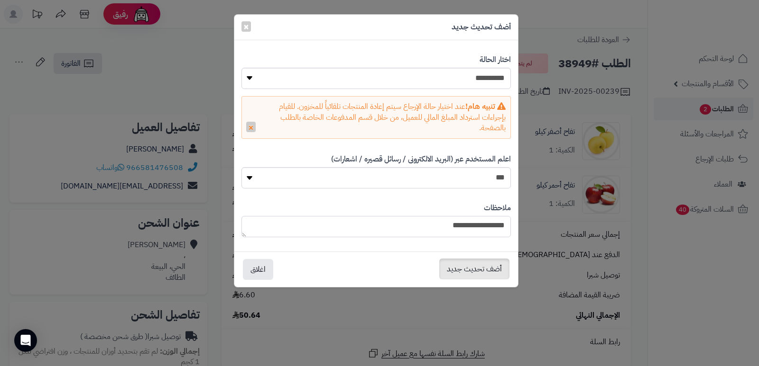
type textarea "**********"
click at [465, 272] on button "أضف تحديث جديد" at bounding box center [474, 269] width 70 height 21
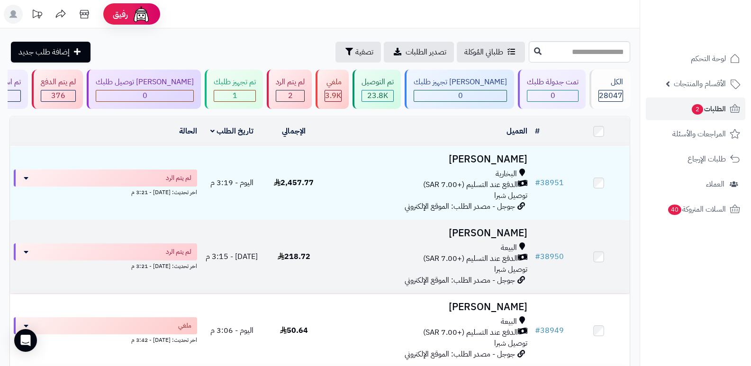
click at [469, 233] on h3 "[PERSON_NAME]" at bounding box center [428, 233] width 199 height 11
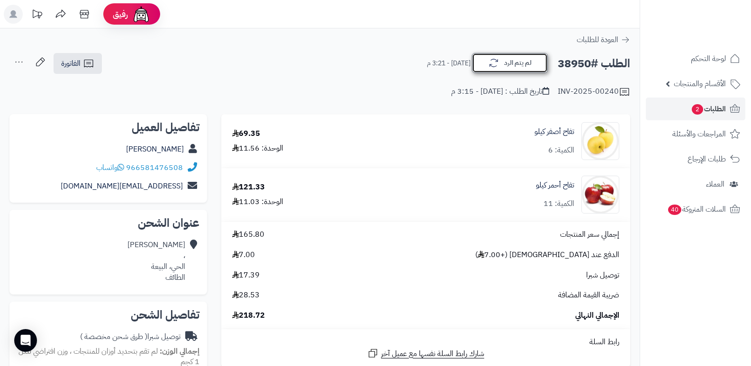
click at [523, 64] on button "لم يتم الرد" at bounding box center [510, 63] width 76 height 20
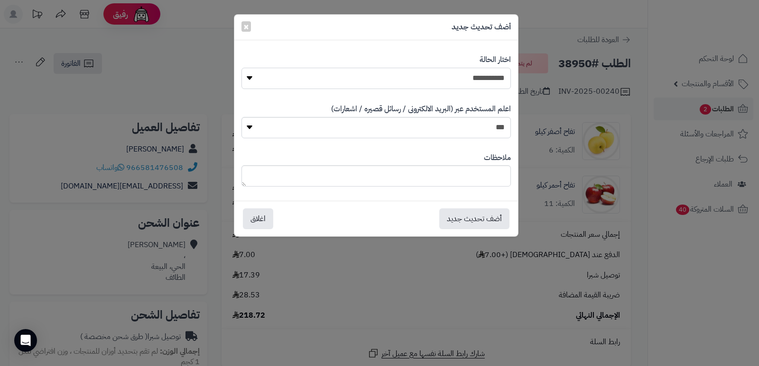
click at [505, 79] on select "**********" at bounding box center [375, 78] width 269 height 21
select select "*"
click at [241, 68] on select "**********" at bounding box center [375, 78] width 269 height 21
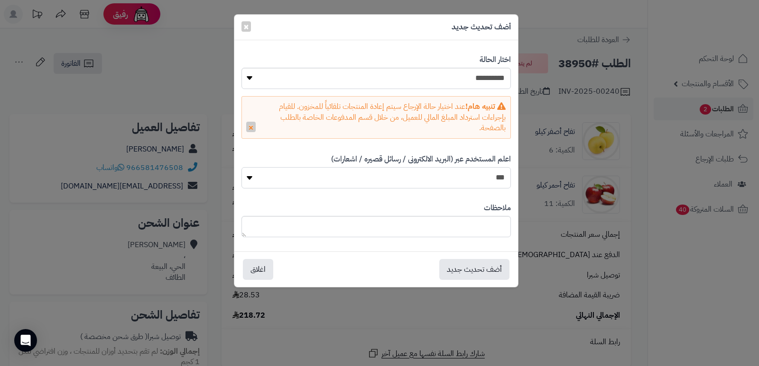
click at [488, 176] on select "*** **" at bounding box center [375, 177] width 269 height 21
click at [494, 231] on textarea at bounding box center [375, 226] width 269 height 21
click at [503, 226] on textarea "**********" at bounding box center [375, 226] width 269 height 21
click at [448, 226] on textarea "**********" at bounding box center [375, 226] width 269 height 21
type textarea "**********"
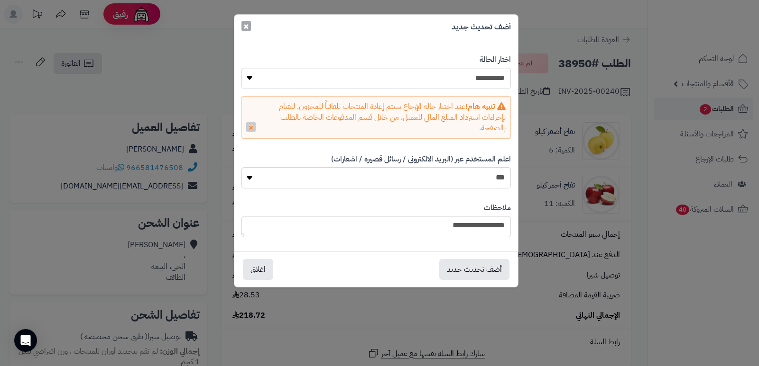
click at [244, 29] on span "×" at bounding box center [246, 26] width 6 height 14
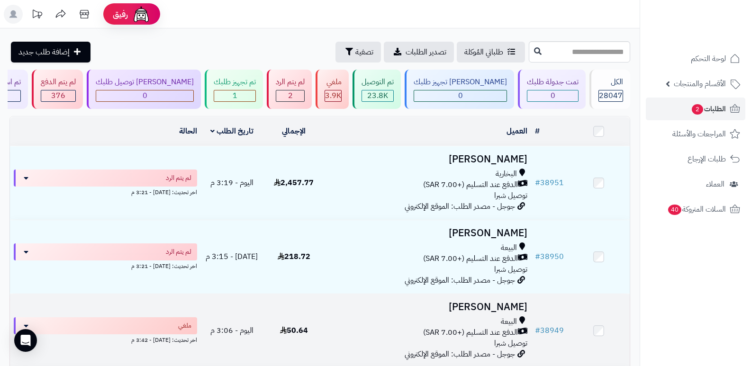
click at [474, 302] on h3 "[PERSON_NAME]" at bounding box center [428, 307] width 199 height 11
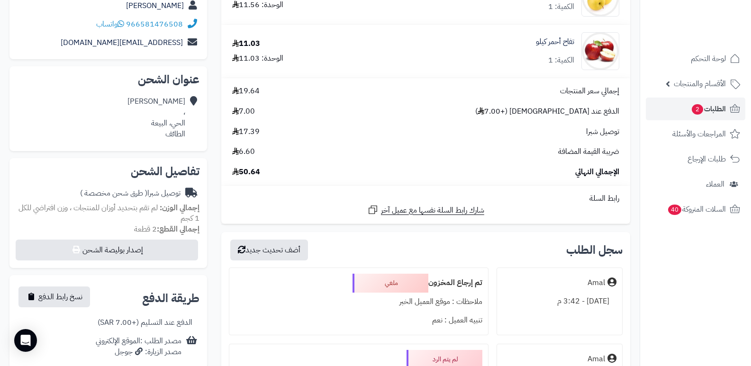
scroll to position [237, 0]
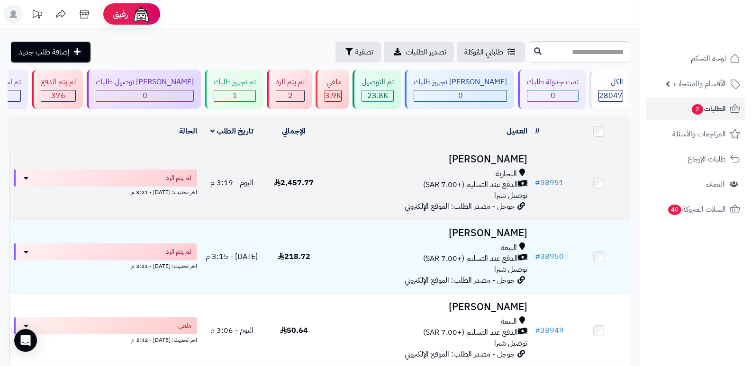
click at [480, 159] on h3 "[PERSON_NAME]" at bounding box center [428, 159] width 199 height 11
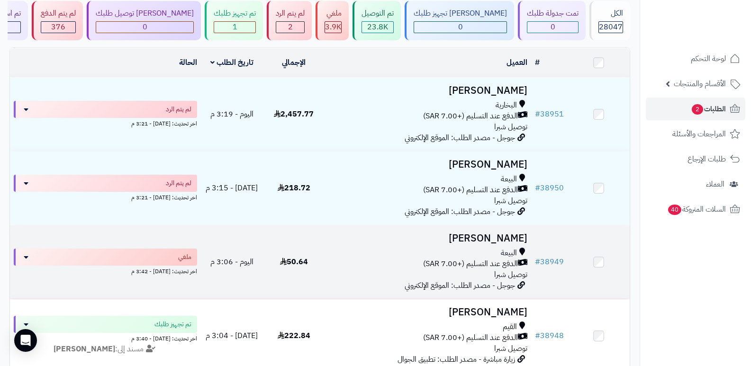
scroll to position [47, 0]
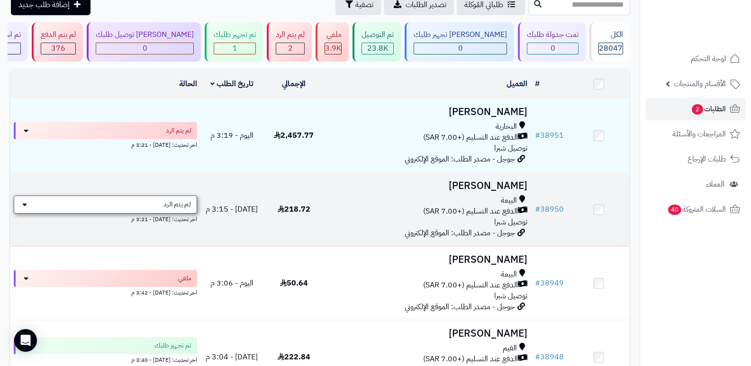
click at [146, 204] on div "لم يتم الرد" at bounding box center [105, 205] width 183 height 18
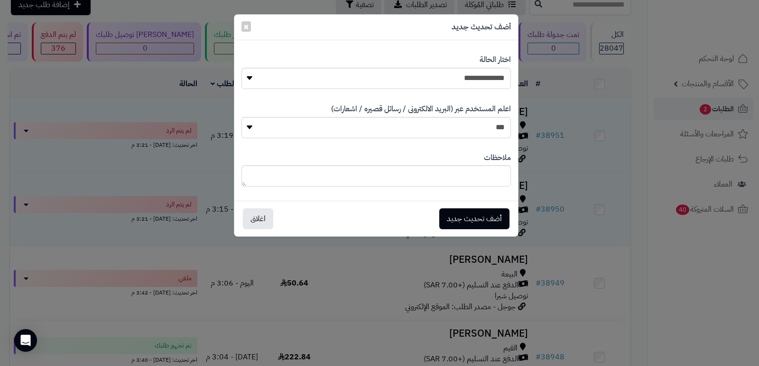
click at [448, 89] on div "**********" at bounding box center [375, 71] width 269 height 49
click at [449, 86] on select "**********" at bounding box center [375, 78] width 269 height 21
select select "*"
click at [241, 68] on select "**********" at bounding box center [375, 78] width 269 height 21
click at [490, 183] on textarea at bounding box center [375, 175] width 269 height 21
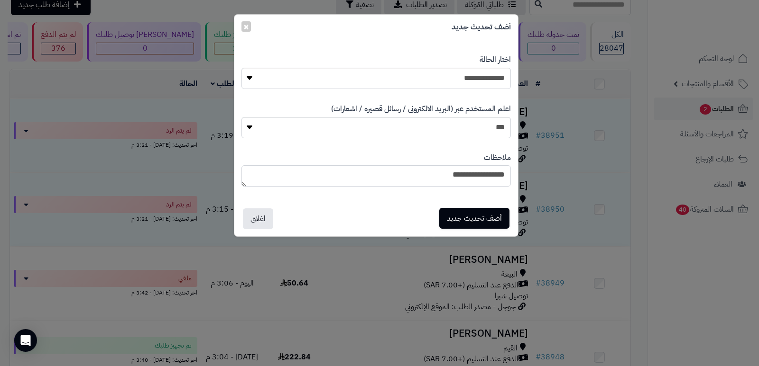
type textarea "**********"
click at [471, 212] on button "أضف تحديث جديد" at bounding box center [474, 218] width 70 height 21
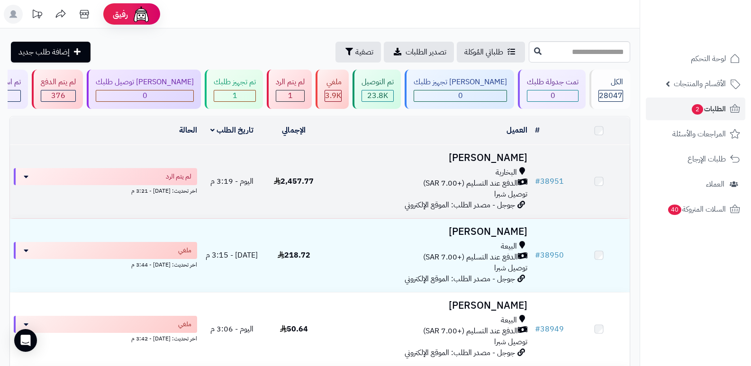
scroll to position [47, 0]
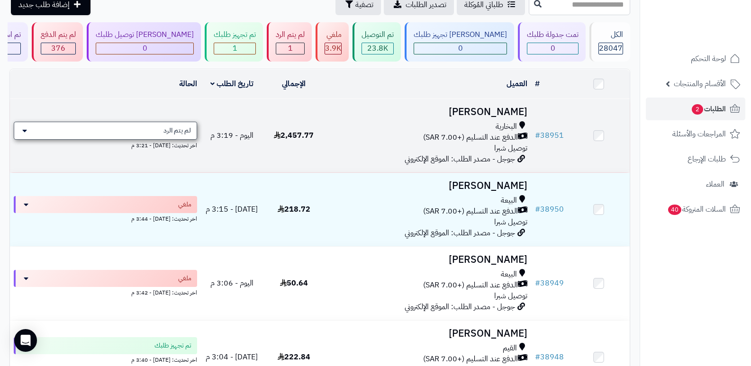
click at [169, 131] on span "لم يتم الرد" at bounding box center [177, 130] width 27 height 9
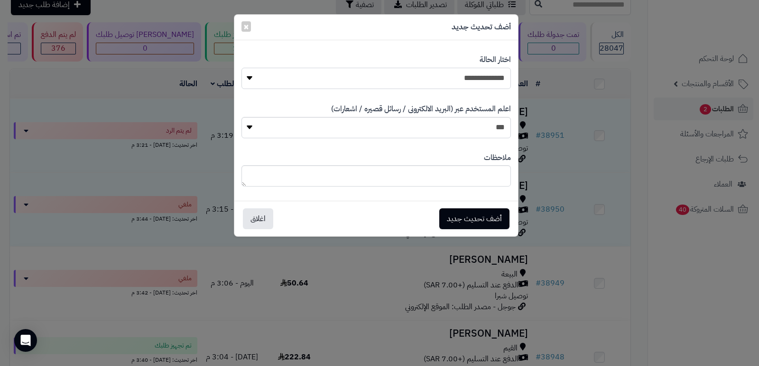
click at [495, 82] on select "**********" at bounding box center [375, 78] width 269 height 21
select select "*"
click at [241, 68] on select "**********" at bounding box center [375, 78] width 269 height 21
click at [487, 175] on textarea at bounding box center [375, 175] width 269 height 21
type textarea "**********"
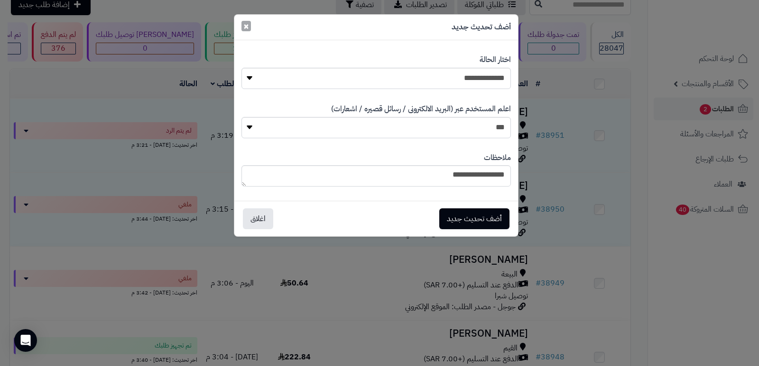
click at [248, 22] on span "×" at bounding box center [246, 26] width 6 height 14
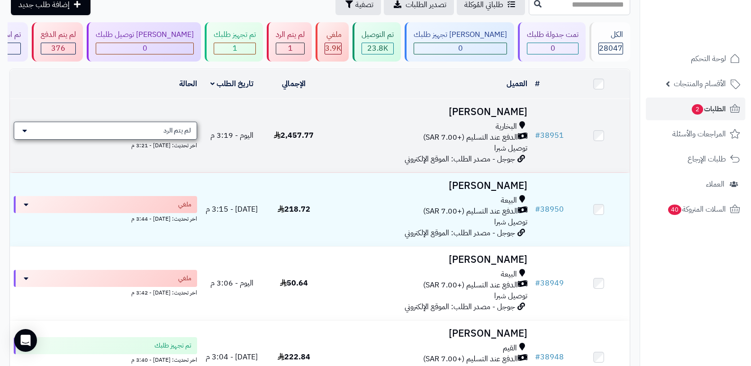
click at [158, 133] on div "لم يتم الرد" at bounding box center [105, 131] width 183 height 18
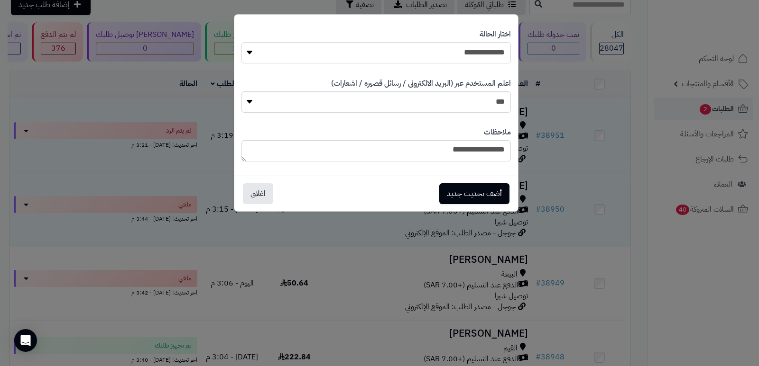
click at [442, 59] on select "**********" at bounding box center [375, 52] width 269 height 21
click at [464, 194] on button "أضف تحديث جديد" at bounding box center [474, 193] width 70 height 21
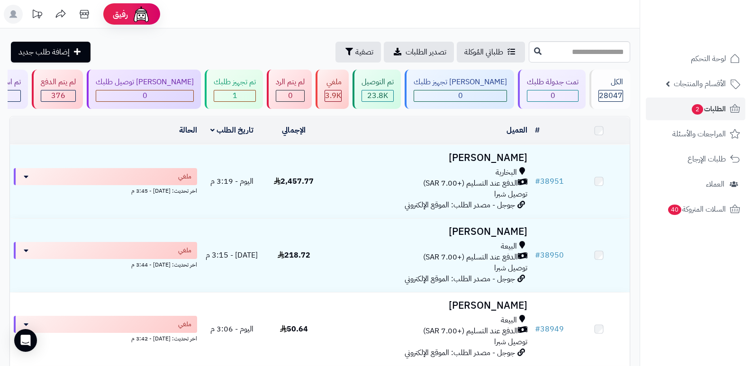
scroll to position [47, 0]
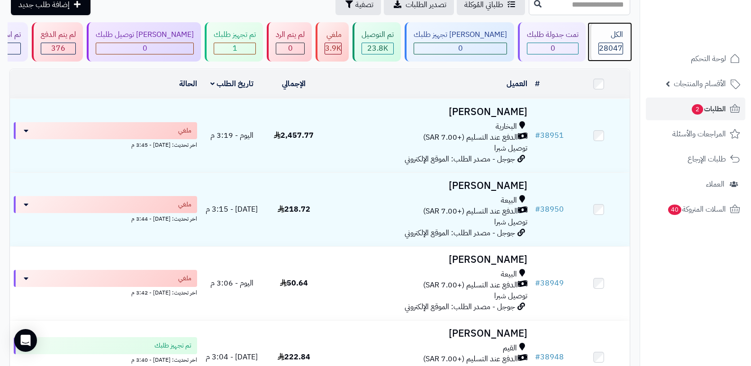
click at [604, 43] on span "28047" at bounding box center [611, 48] width 24 height 11
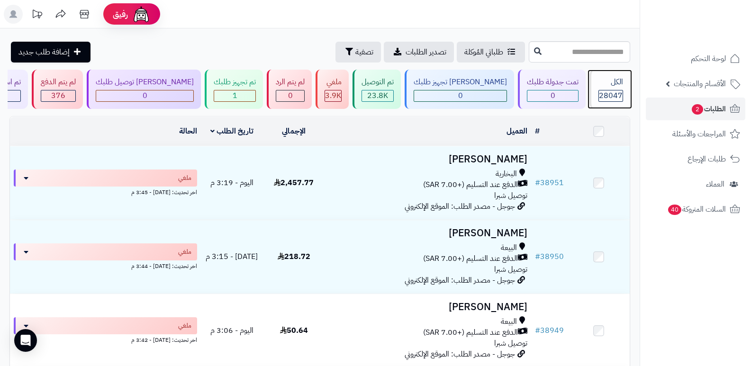
click at [612, 88] on div "الكل 28047" at bounding box center [610, 89] width 41 height 39
click at [615, 83] on div "الكل" at bounding box center [611, 82] width 25 height 11
click at [621, 78] on div "الكل" at bounding box center [611, 82] width 25 height 11
click at [599, 88] on div "الكل 28047" at bounding box center [610, 89] width 41 height 39
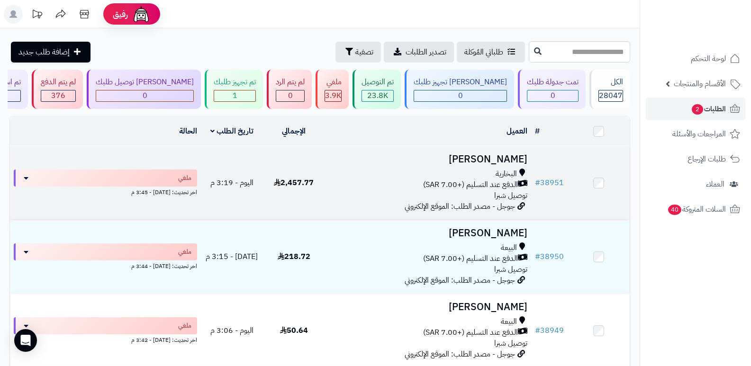
click at [467, 155] on h3 "[PERSON_NAME]" at bounding box center [428, 159] width 199 height 11
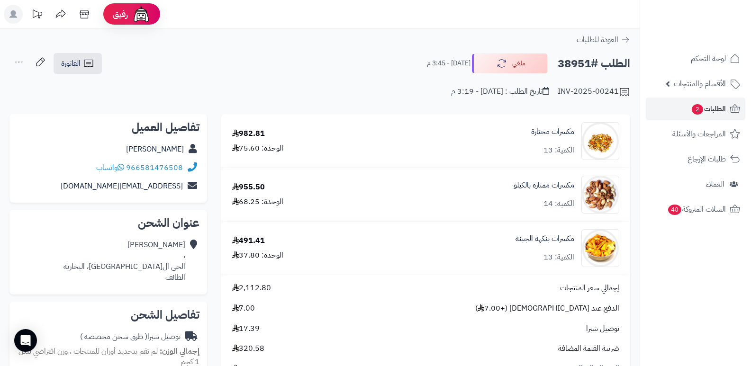
scroll to position [47, 0]
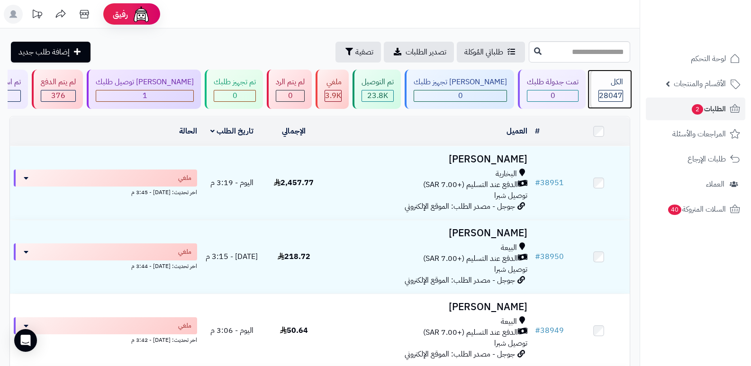
click at [620, 81] on div "الكل" at bounding box center [611, 82] width 25 height 11
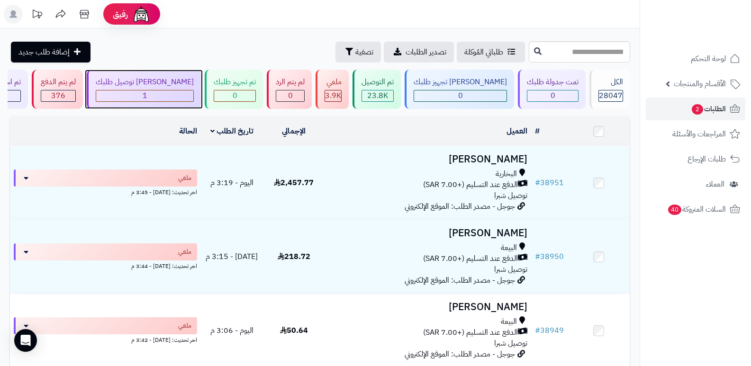
click at [183, 89] on div "جاري توصيل طلبك 1" at bounding box center [144, 89] width 114 height 39
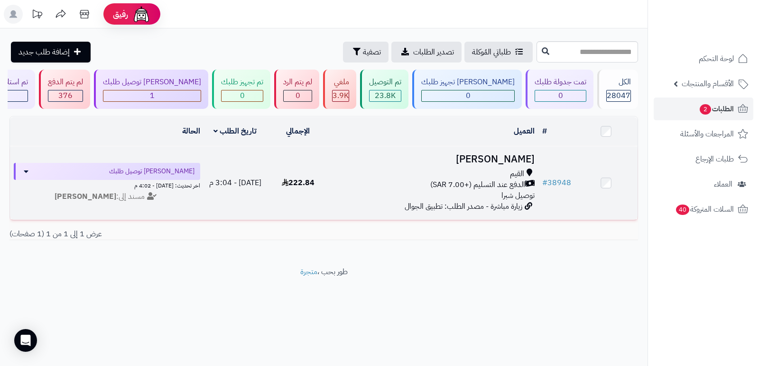
click at [516, 162] on h3 "[PERSON_NAME]" at bounding box center [433, 159] width 201 height 11
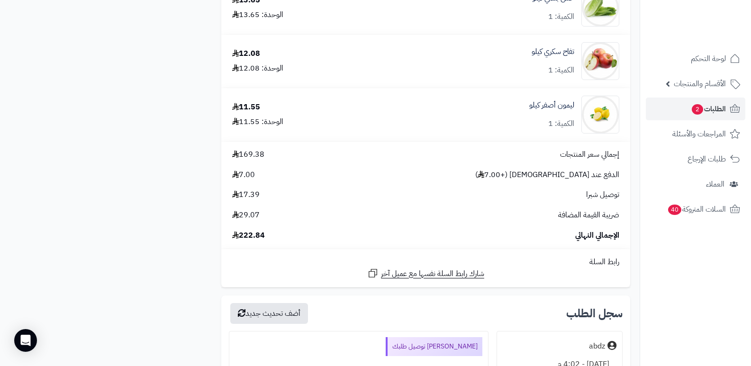
scroll to position [853, 0]
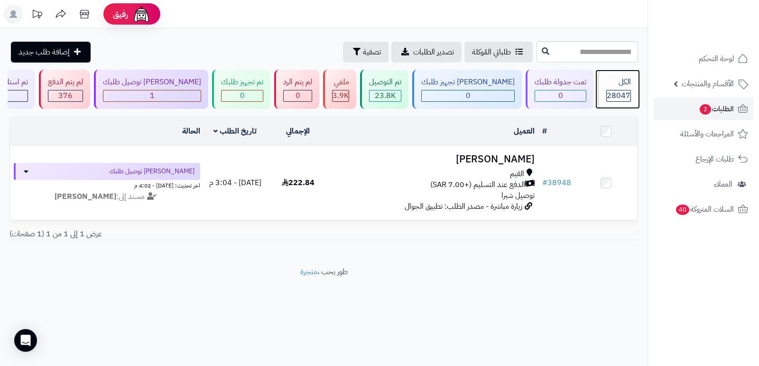
click at [612, 90] on span "28047" at bounding box center [618, 95] width 24 height 11
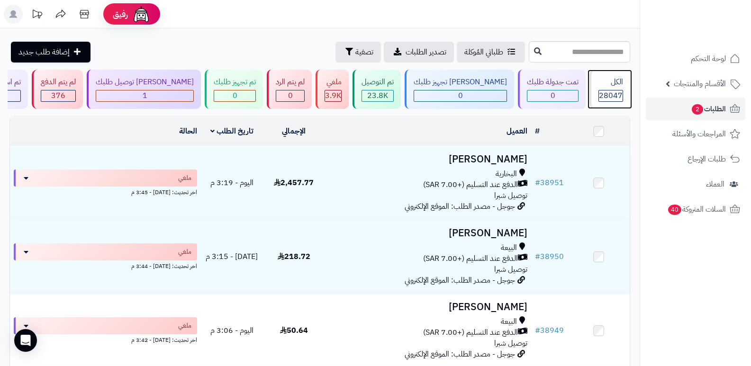
click at [612, 90] on span "28047" at bounding box center [611, 95] width 24 height 11
click at [620, 88] on div "الكل 28047" at bounding box center [610, 89] width 41 height 39
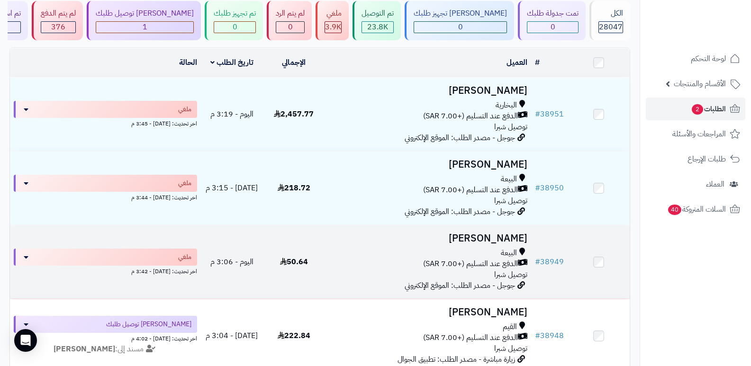
scroll to position [95, 0]
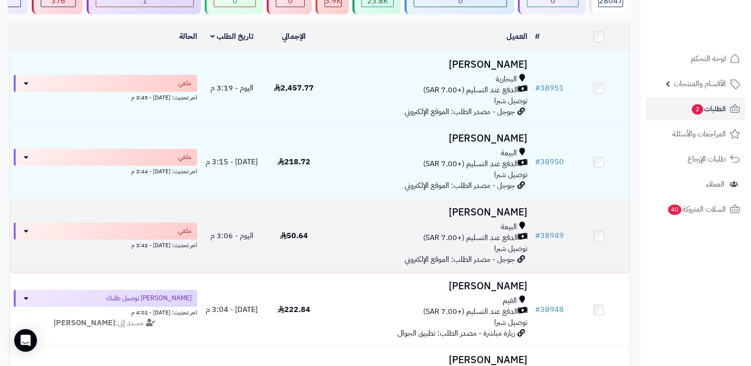
click at [466, 211] on h3 "[PERSON_NAME]" at bounding box center [428, 212] width 199 height 11
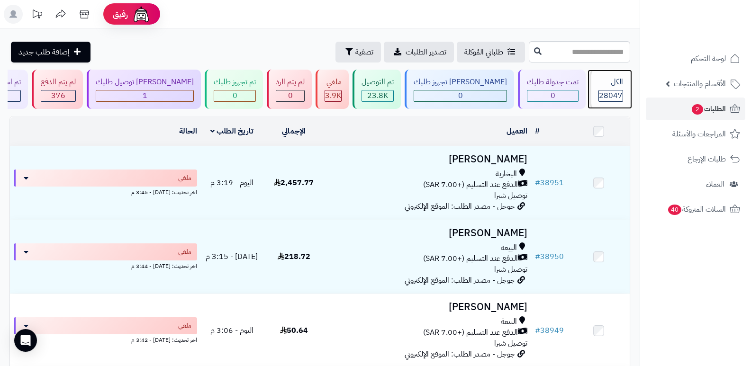
click at [611, 90] on span "28047" at bounding box center [611, 95] width 24 height 11
click at [609, 85] on div "الكل" at bounding box center [611, 82] width 25 height 11
click at [603, 86] on div "الكل" at bounding box center [611, 82] width 25 height 11
click at [609, 85] on div "الكل" at bounding box center [611, 82] width 25 height 11
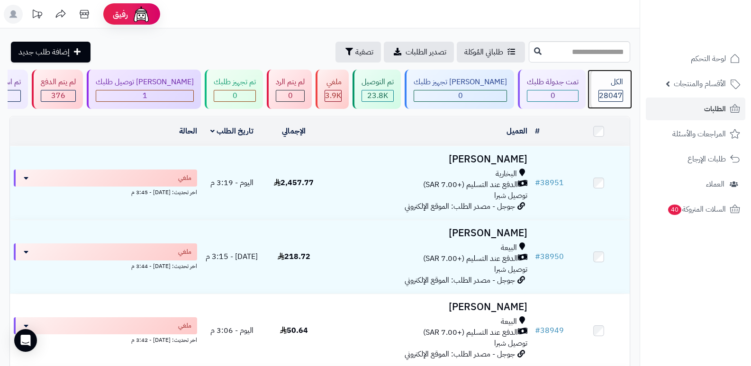
click at [599, 86] on div "الكل" at bounding box center [611, 82] width 25 height 11
click at [599, 81] on div "الكل" at bounding box center [611, 82] width 25 height 11
click at [603, 93] on span "28047" at bounding box center [611, 95] width 24 height 11
click at [612, 94] on span "28047" at bounding box center [611, 95] width 24 height 11
click at [614, 91] on span "28047" at bounding box center [611, 95] width 24 height 11
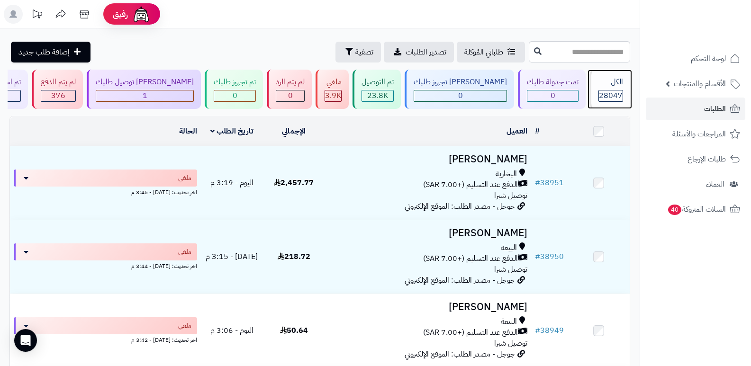
click at [612, 87] on div "الكل" at bounding box center [611, 82] width 25 height 11
click at [614, 90] on span "28047" at bounding box center [611, 95] width 24 height 11
click at [604, 102] on div "الكل 28047" at bounding box center [610, 89] width 41 height 39
click at [619, 82] on div "الكل" at bounding box center [611, 82] width 25 height 11
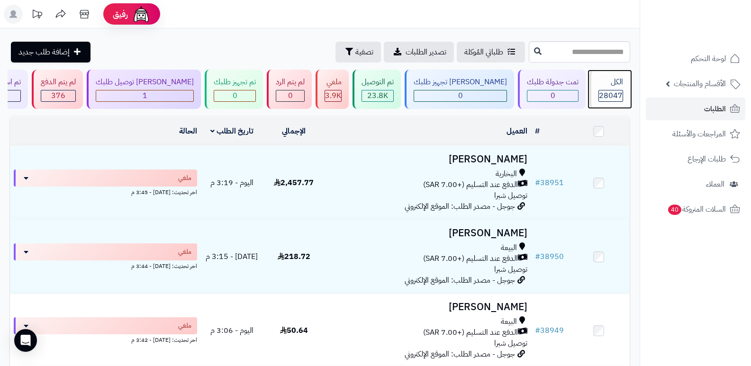
click at [613, 85] on div "الكل" at bounding box center [611, 82] width 25 height 11
click at [601, 95] on span "28047" at bounding box center [611, 95] width 24 height 11
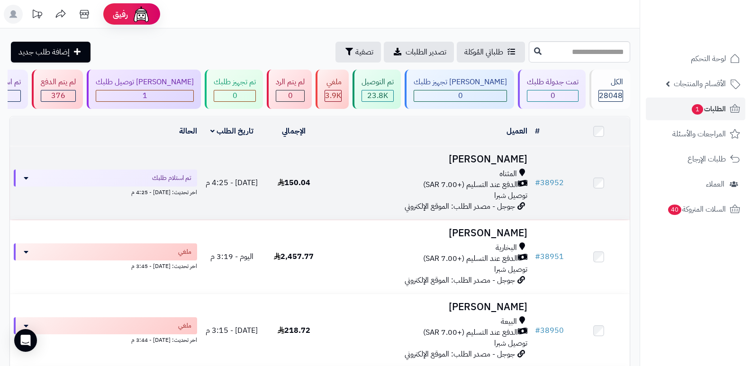
click at [487, 159] on h3 "[PERSON_NAME]" at bounding box center [428, 159] width 199 height 11
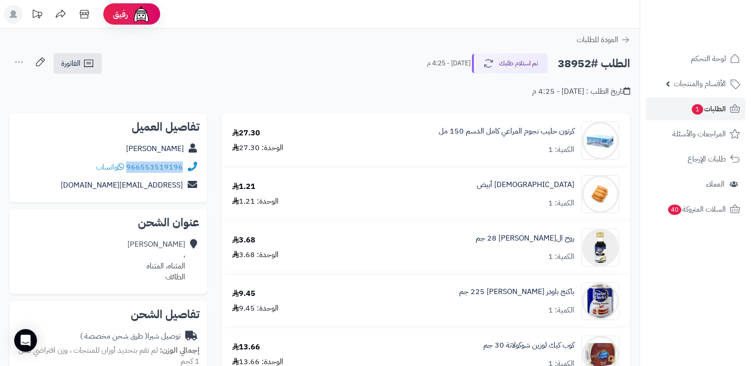
drag, startPoint x: 128, startPoint y: 167, endPoint x: 189, endPoint y: 176, distance: 61.7
click at [189, 176] on div "966553519196 واتساب" at bounding box center [108, 167] width 183 height 18
copy div "966553519196"
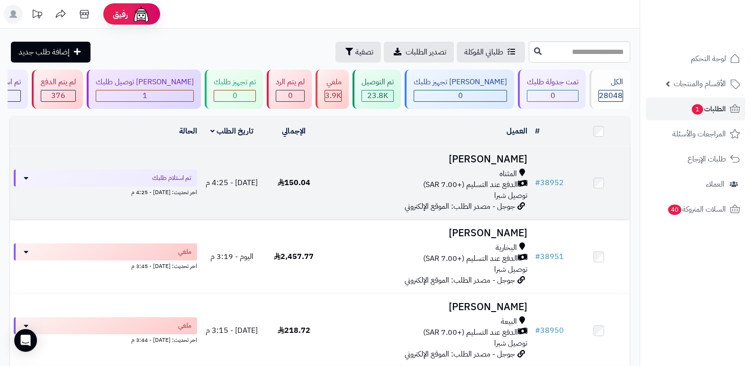
click at [500, 158] on h3 "[PERSON_NAME]" at bounding box center [428, 159] width 199 height 11
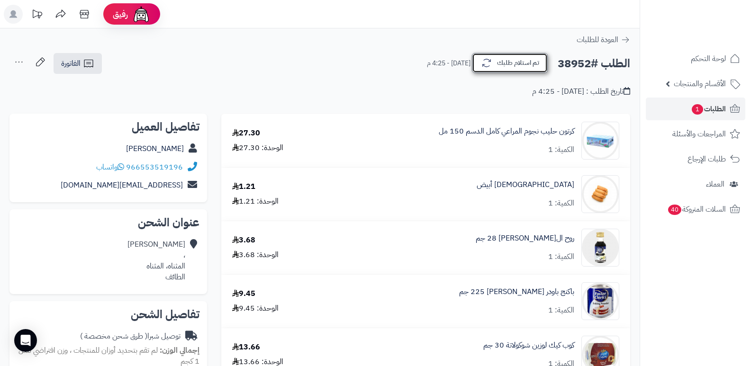
click at [515, 63] on button "تم استلام طلبك" at bounding box center [510, 63] width 76 height 20
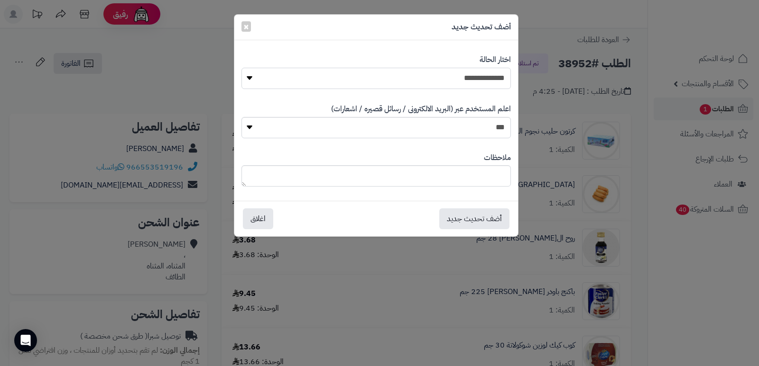
click at [491, 81] on select "**********" at bounding box center [375, 78] width 269 height 21
select select "*"
click at [241, 68] on select "**********" at bounding box center [375, 78] width 269 height 21
click at [470, 181] on textarea at bounding box center [375, 175] width 269 height 21
type textarea "****"
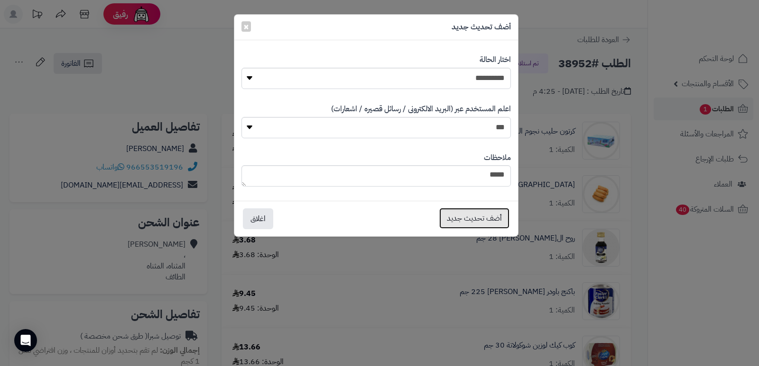
click at [483, 221] on button "أضف تحديث جديد" at bounding box center [474, 218] width 70 height 21
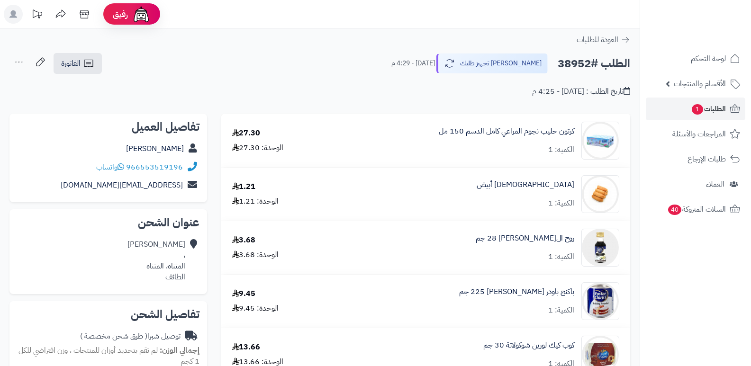
click at [27, 60] on icon at bounding box center [18, 62] width 19 height 19
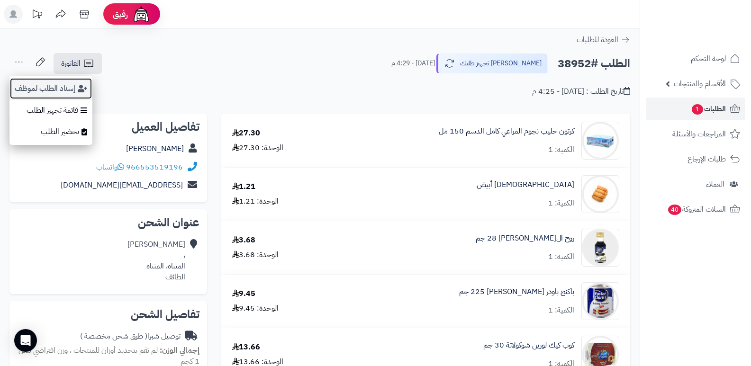
click at [35, 91] on button "إسناد الطلب لموظف" at bounding box center [50, 89] width 83 height 22
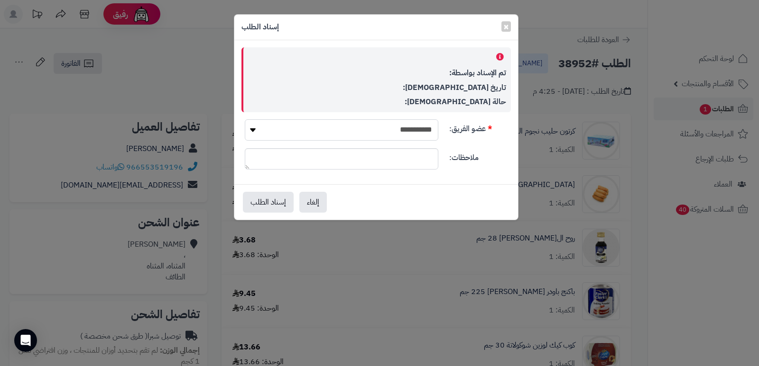
click at [405, 134] on select "**********" at bounding box center [341, 129] width 193 height 21
select select "**"
click at [245, 119] on select "**********" at bounding box center [341, 129] width 193 height 21
click at [273, 196] on button "إسناد الطلب" at bounding box center [268, 202] width 51 height 21
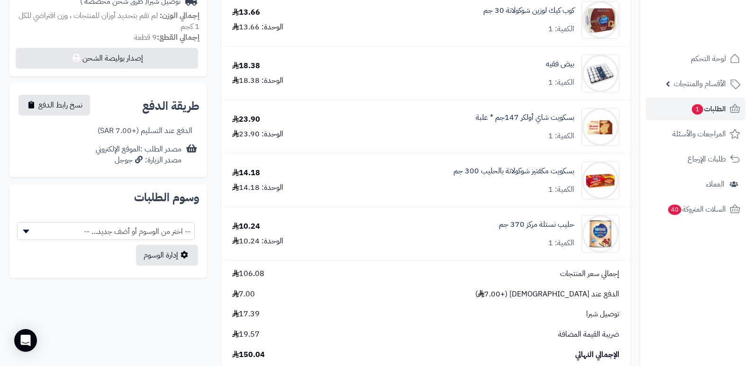
scroll to position [321, 0]
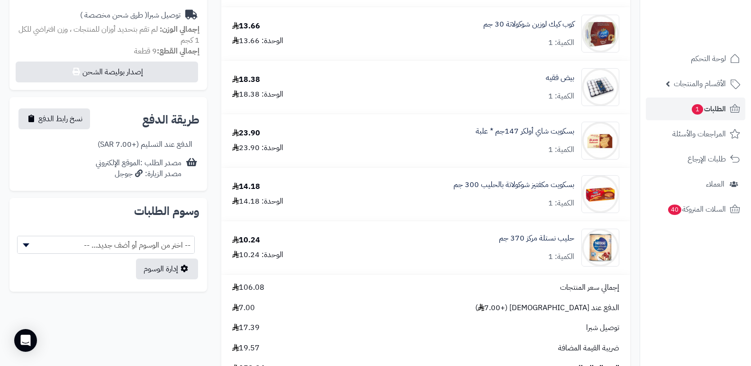
click at [712, 262] on nav "لوحة التحكم الأقسام والمنتجات المنتجات الأقسام الماركات مواصفات المنتجات مواصفا…" at bounding box center [695, 195] width 111 height 366
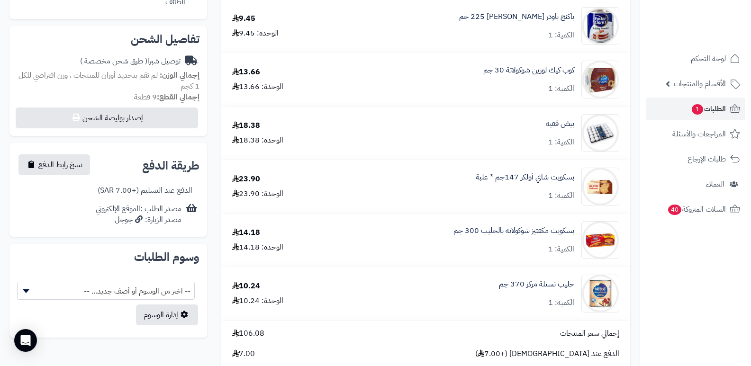
scroll to position [274, 0]
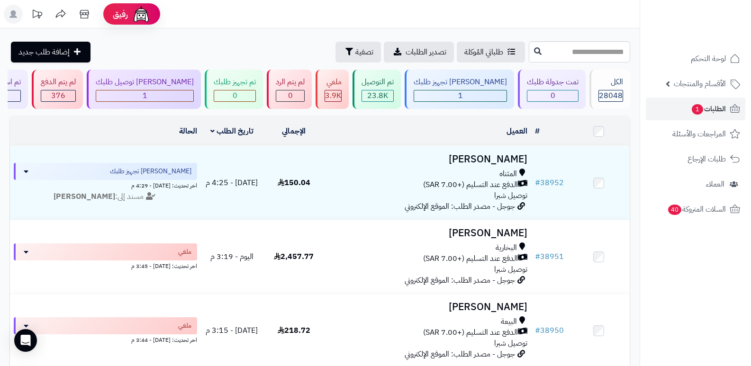
click at [521, 19] on header "رفيق ! الطلبات معالجة مكتمل إرجاع المنتجات العملاء المتواجدون الان 28775 عملاء …" at bounding box center [375, 14] width 751 height 28
click at [10, 17] on rect at bounding box center [13, 14] width 19 height 19
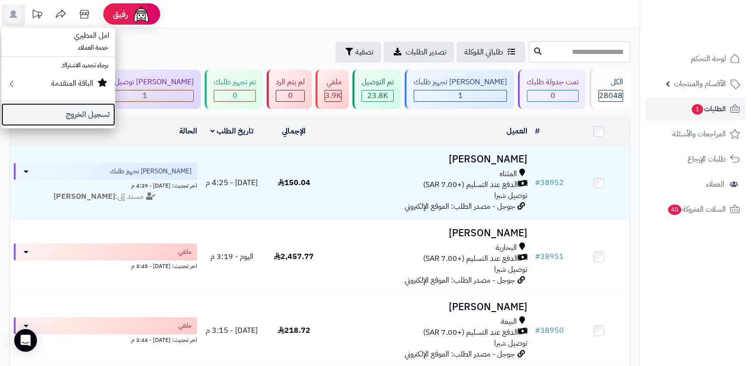
click at [96, 113] on link "تسجيل الخروج" at bounding box center [58, 114] width 114 height 23
